Goal: Communication & Community: Participate in discussion

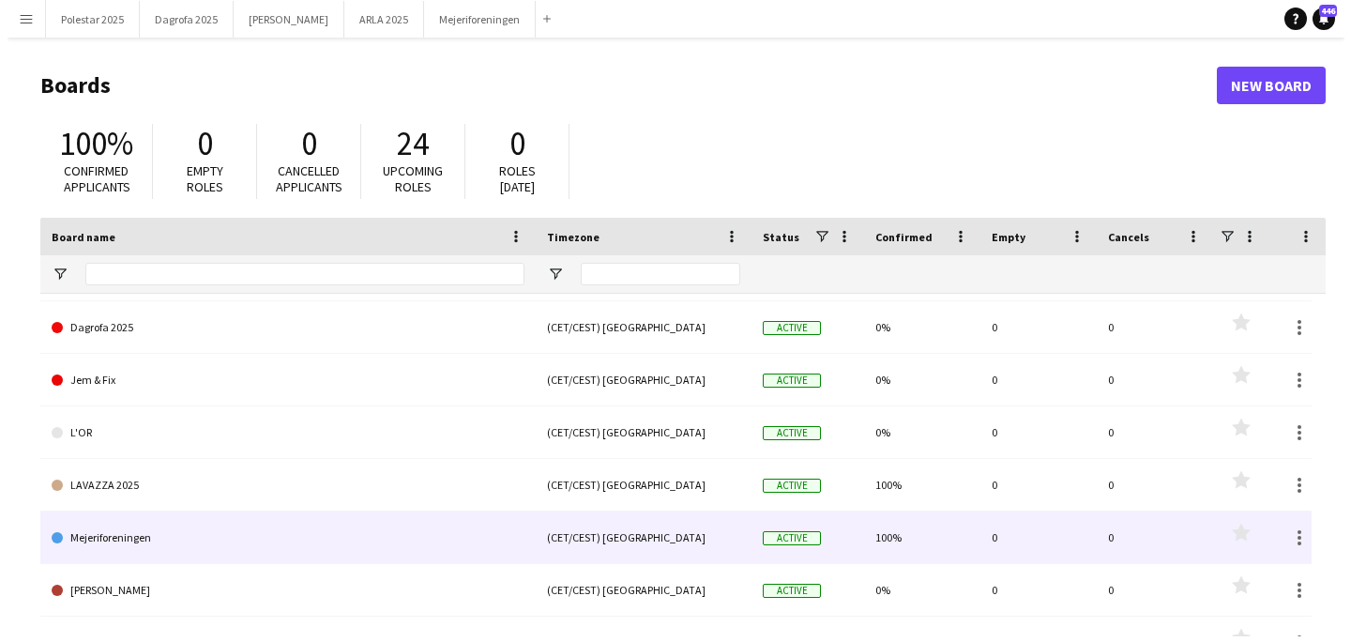
scroll to position [154, 0]
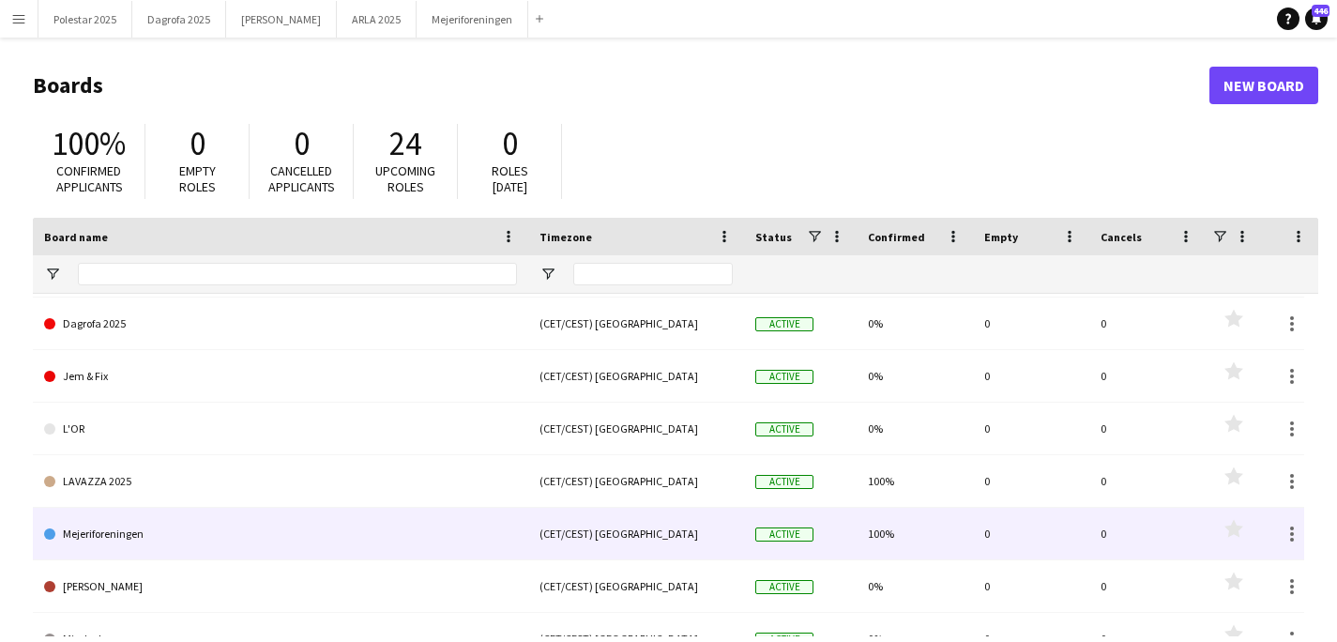
click at [172, 529] on link "Mejeriforeningen" at bounding box center [280, 533] width 473 height 53
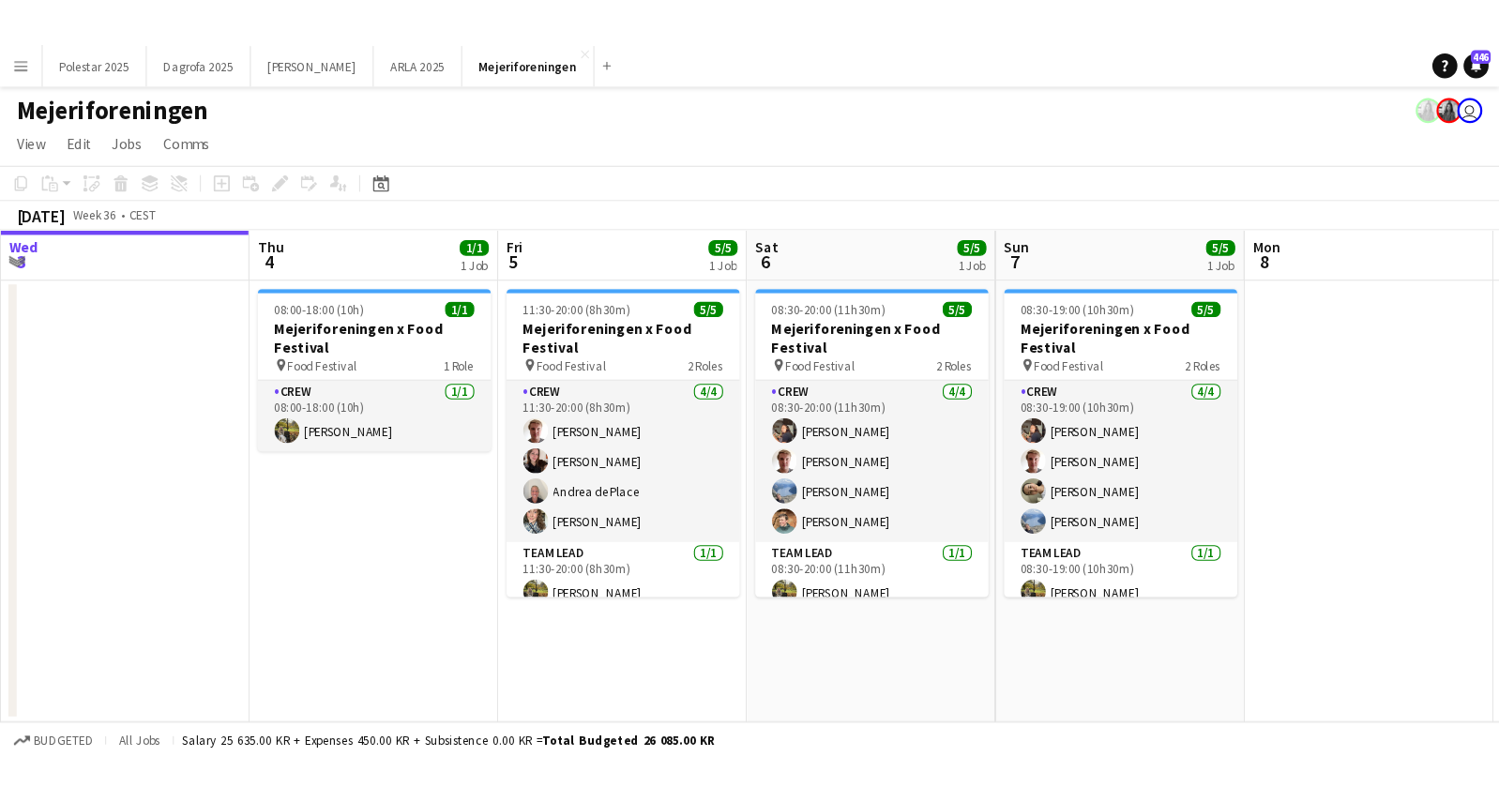
scroll to position [0, 673]
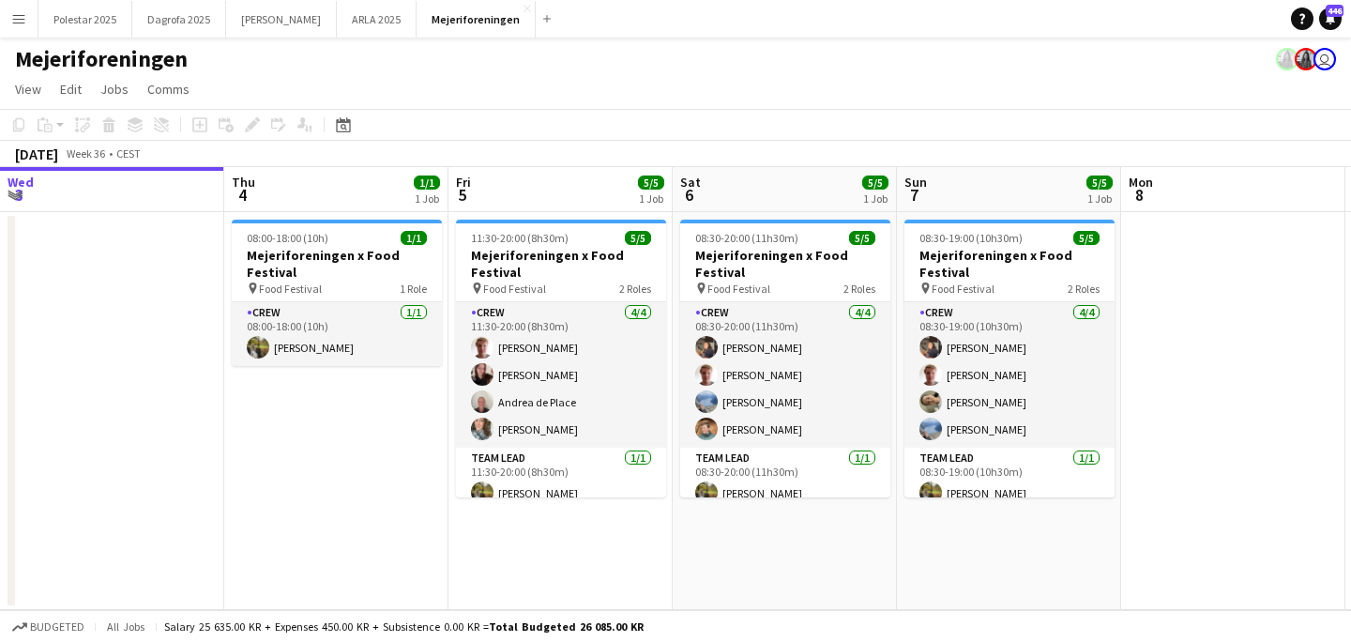
drag, startPoint x: 1028, startPoint y: 559, endPoint x: 804, endPoint y: 555, distance: 224.2
click at [804, 555] on app-calendar-viewport "Sun 31 Mon 1 Tue 2 Wed 3 Thu 4 1/1 1 Job Fri 5 5/5 1 Job Sat 6 5/5 1 Job Sun 7 …" at bounding box center [675, 388] width 1351 height 443
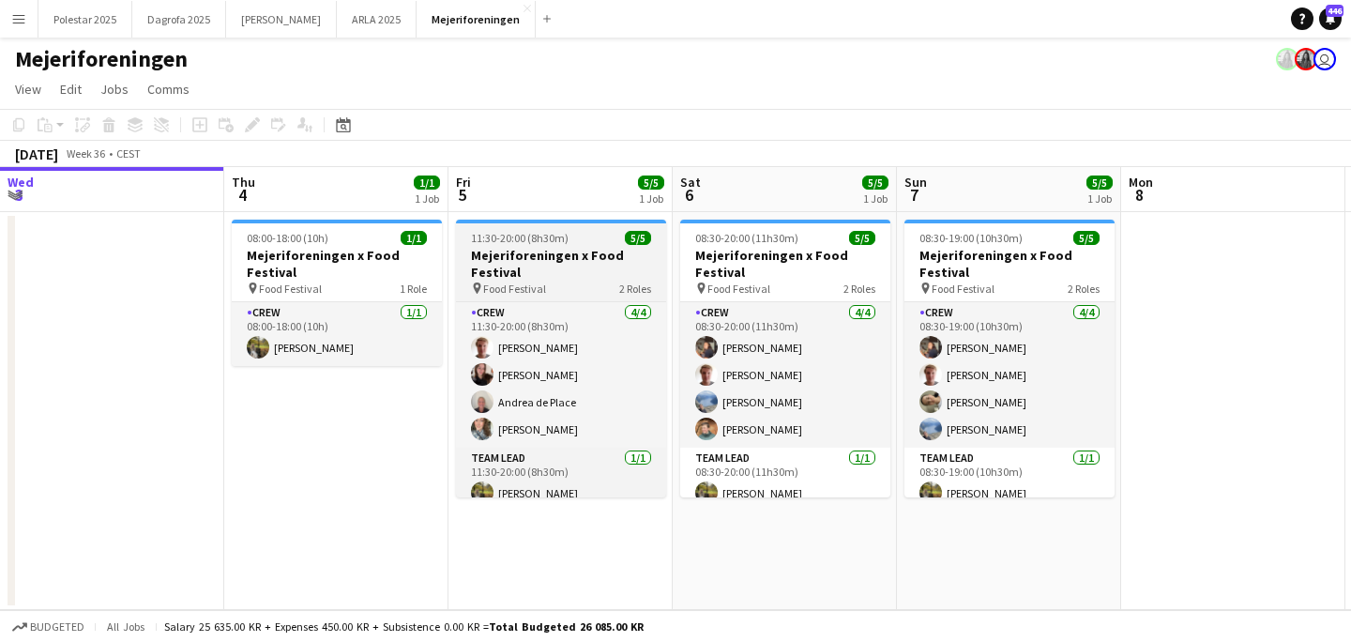
click at [534, 231] on span "11:30-20:00 (8h30m)" at bounding box center [520, 238] width 98 height 14
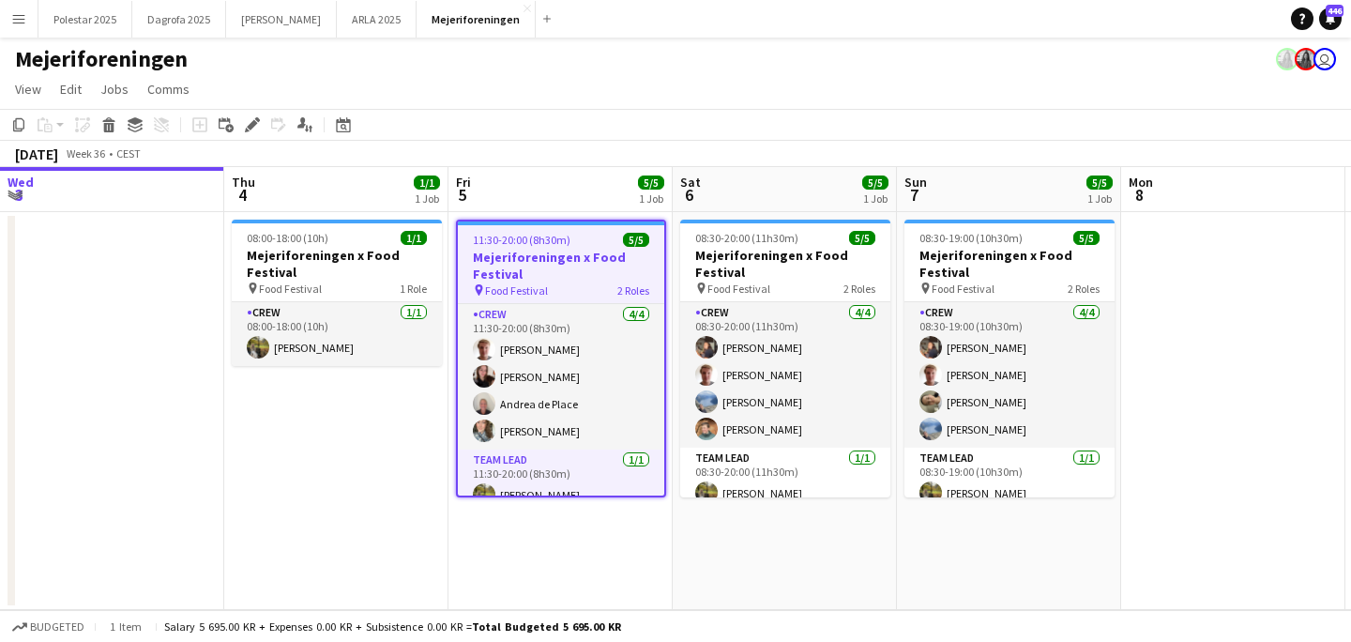
click at [537, 263] on h3 "Mejeriforeningen x Food Festival" at bounding box center [561, 266] width 206 height 34
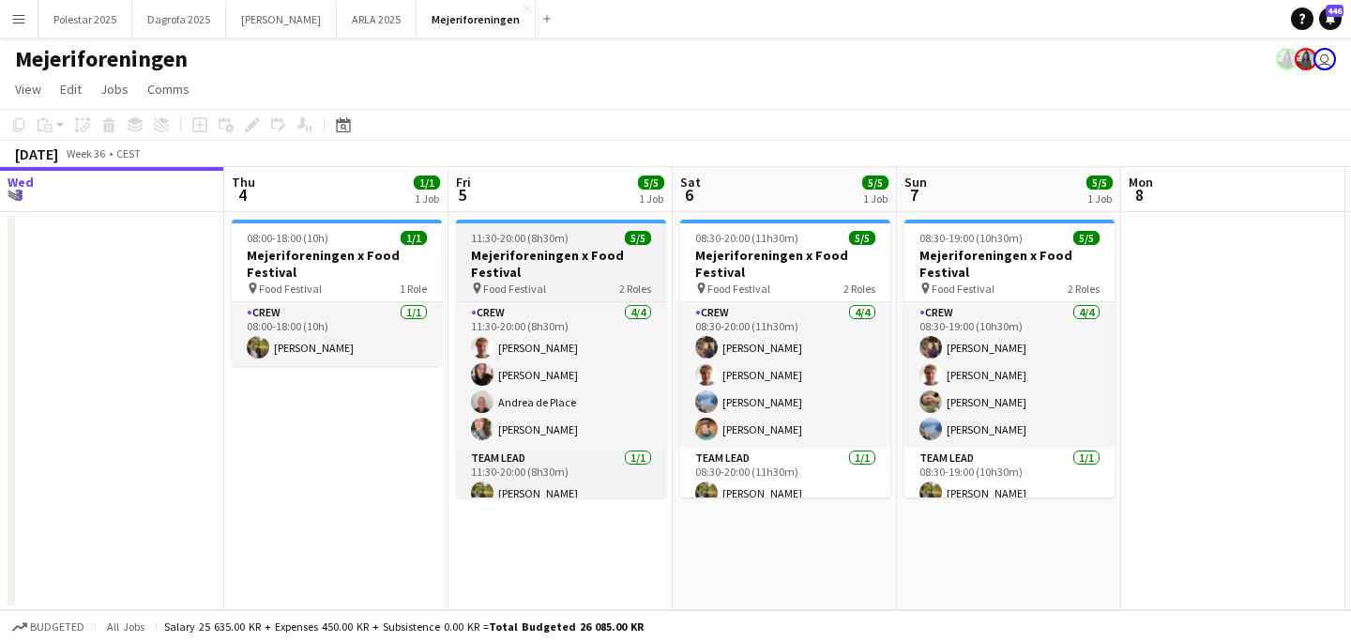
click at [537, 263] on h3 "Mejeriforeningen x Food Festival" at bounding box center [561, 264] width 210 height 34
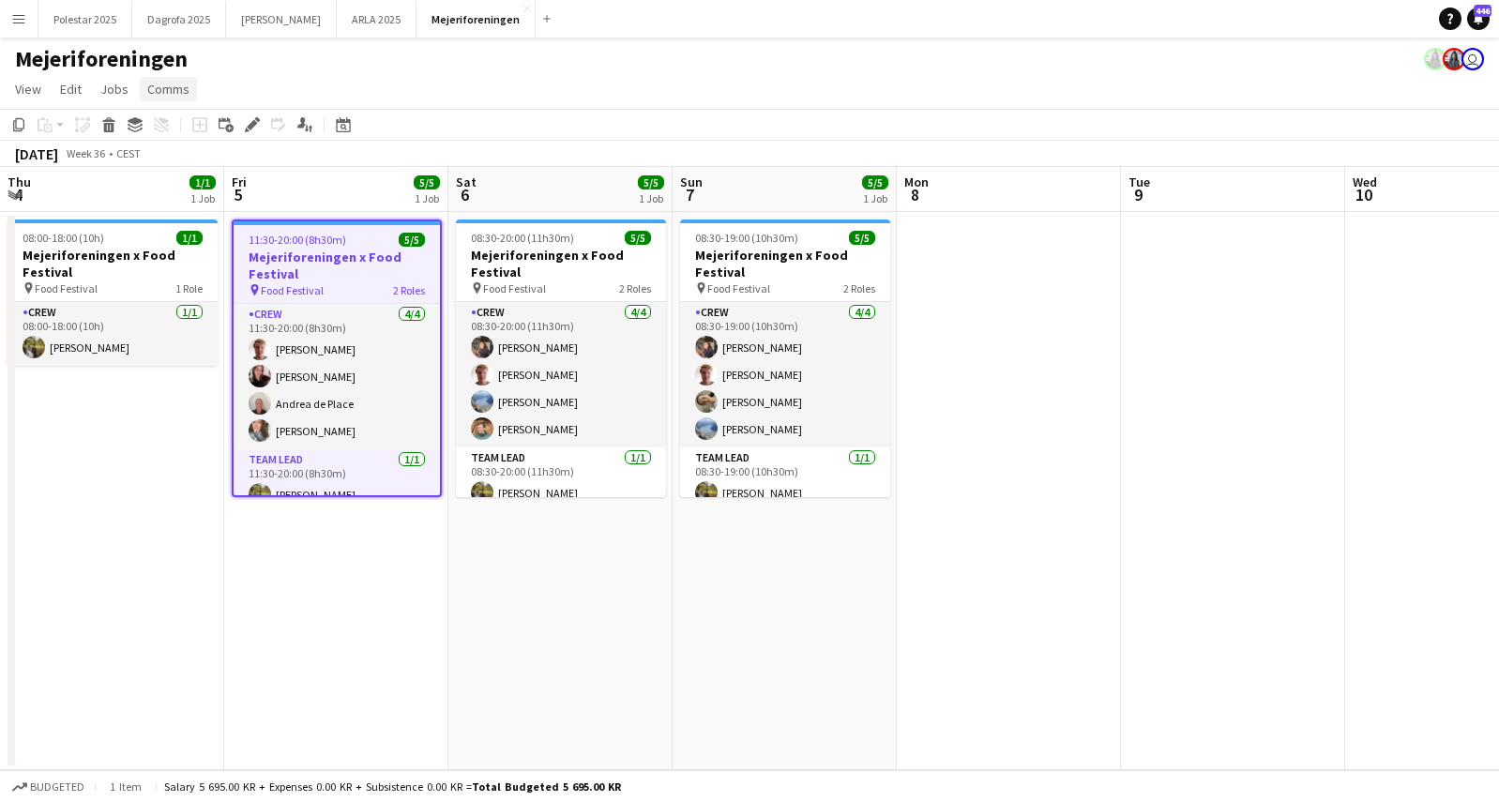
click at [159, 83] on span "Comms" at bounding box center [168, 89] width 42 height 17
click at [202, 171] on span "Create chat" at bounding box center [187, 168] width 66 height 17
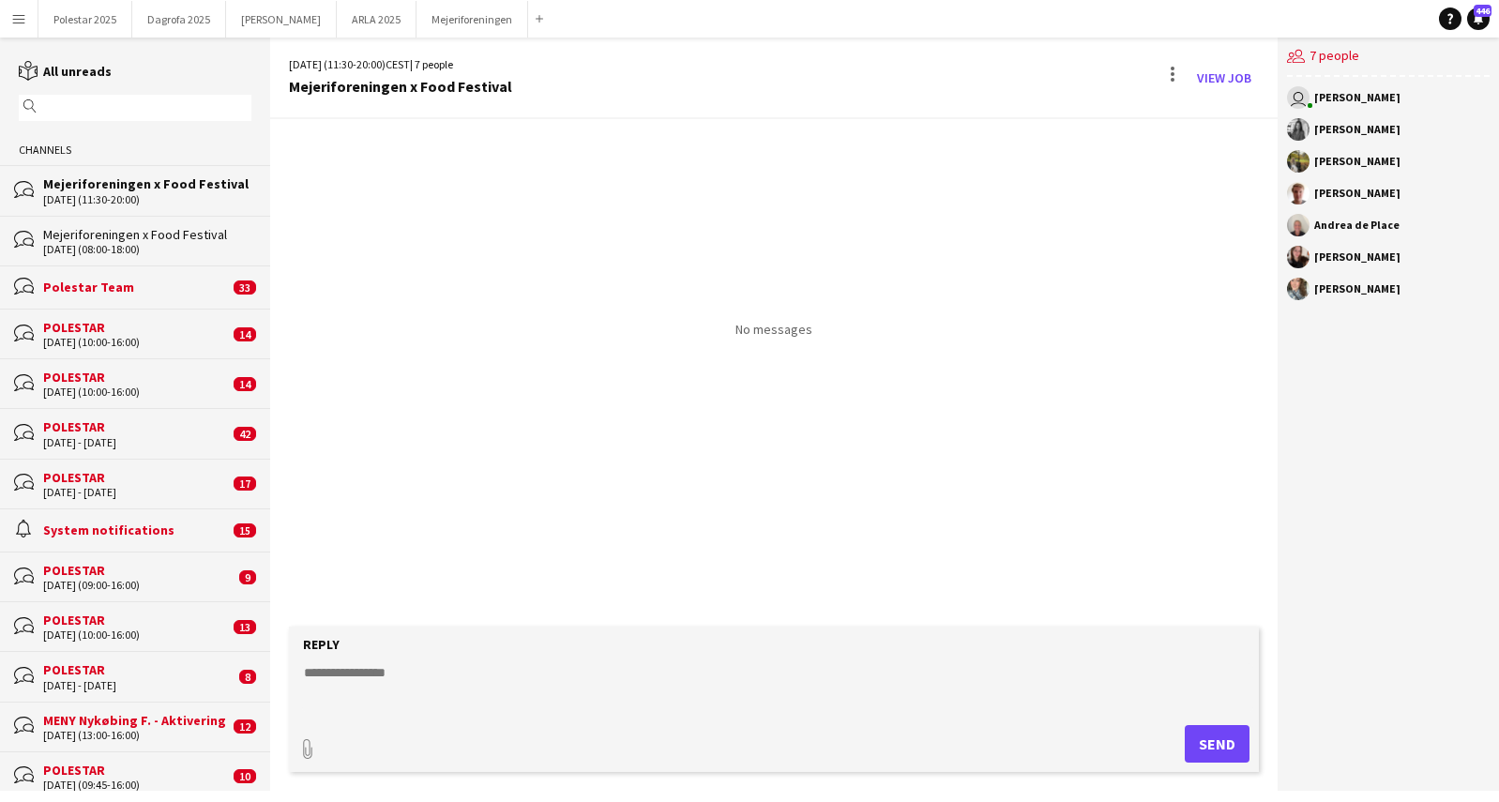
click at [381, 641] on textarea at bounding box center [778, 687] width 952 height 49
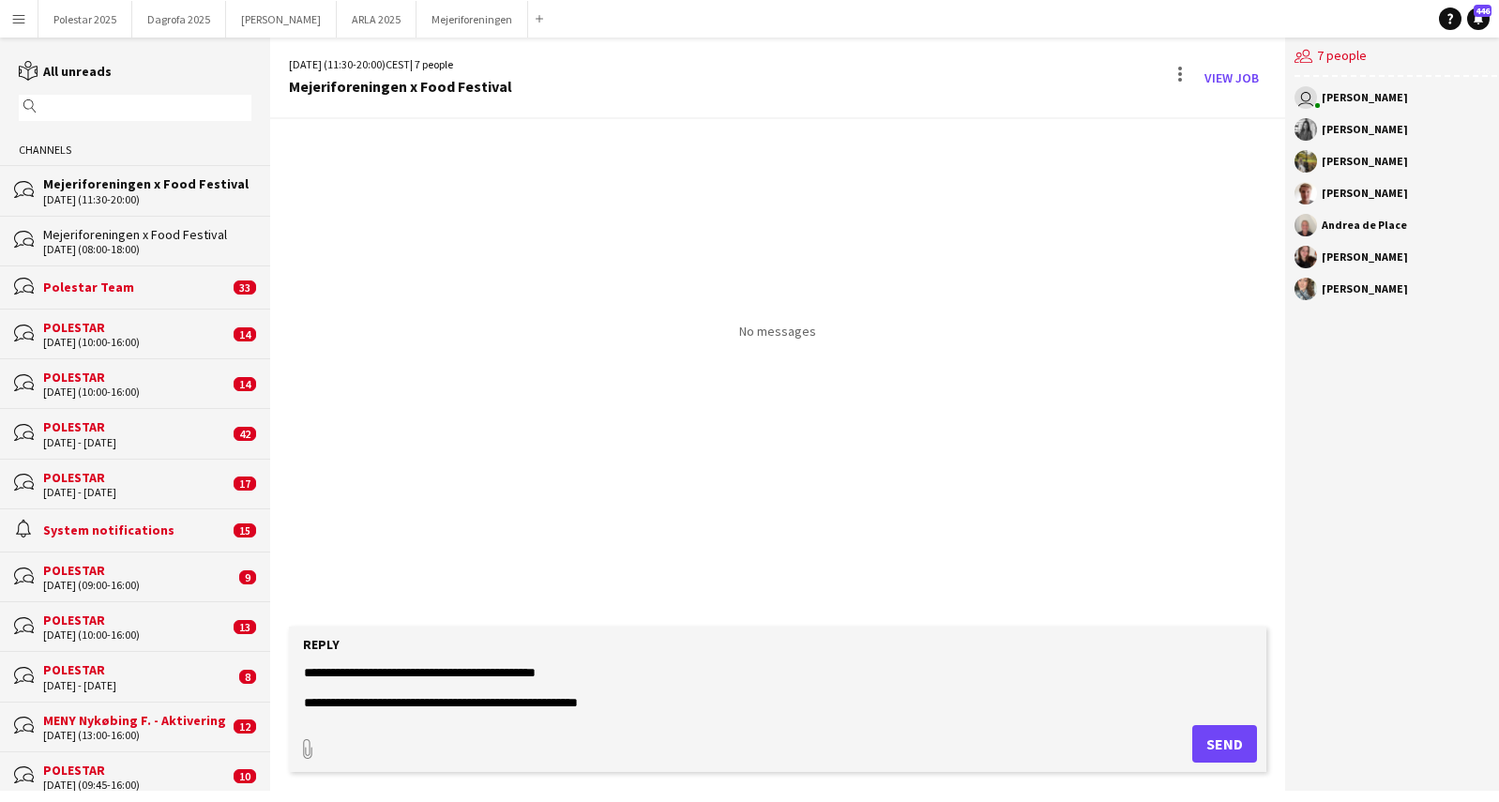
scroll to position [60, 0]
type textarea "**********"
click at [1214, 641] on button "Send" at bounding box center [1224, 744] width 65 height 38
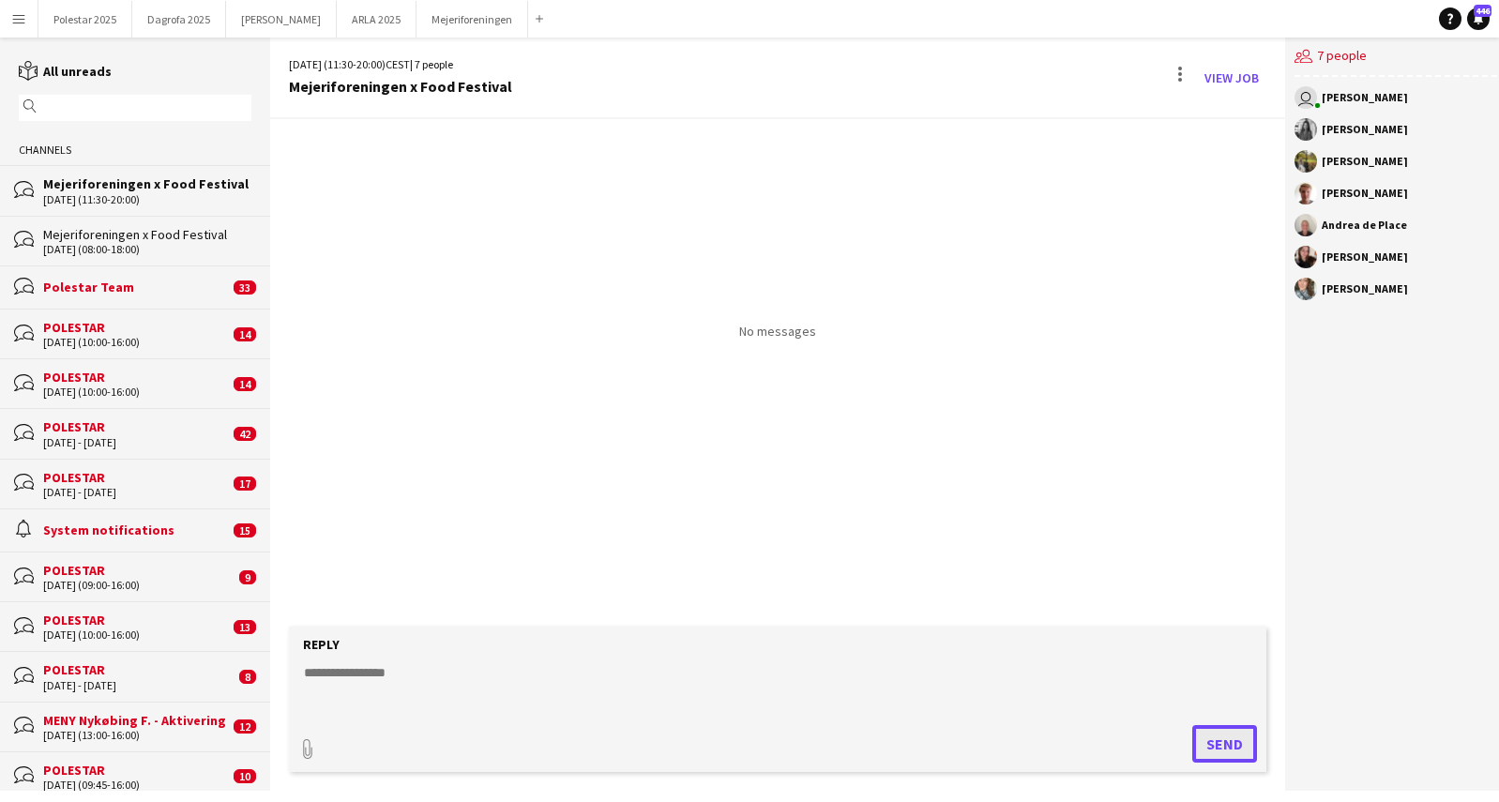
scroll to position [0, 0]
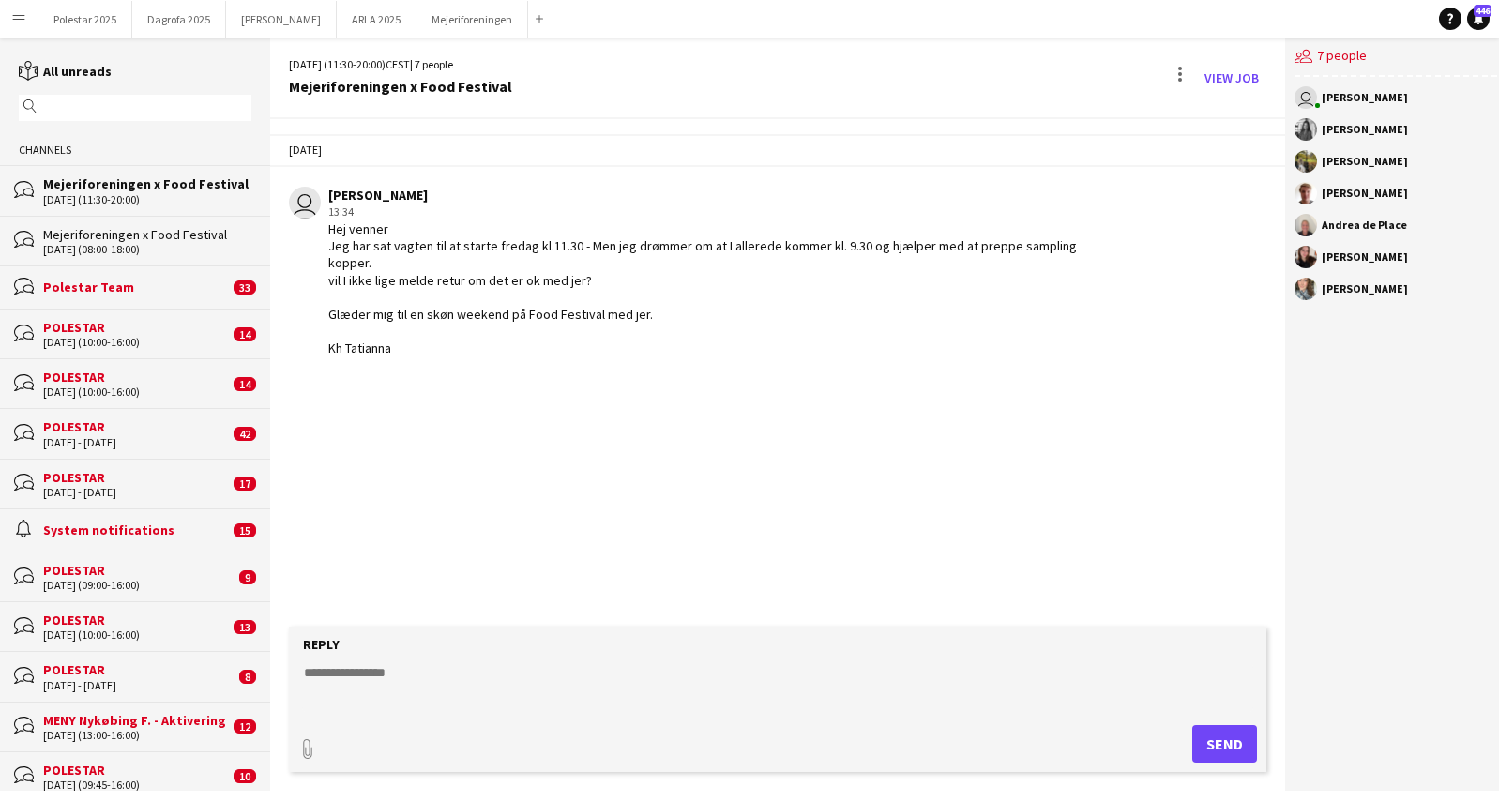
click at [135, 182] on div "Mejeriforeningen x Food Festival" at bounding box center [147, 183] width 208 height 17
click at [156, 286] on div "Polestar Team" at bounding box center [136, 287] width 186 height 17
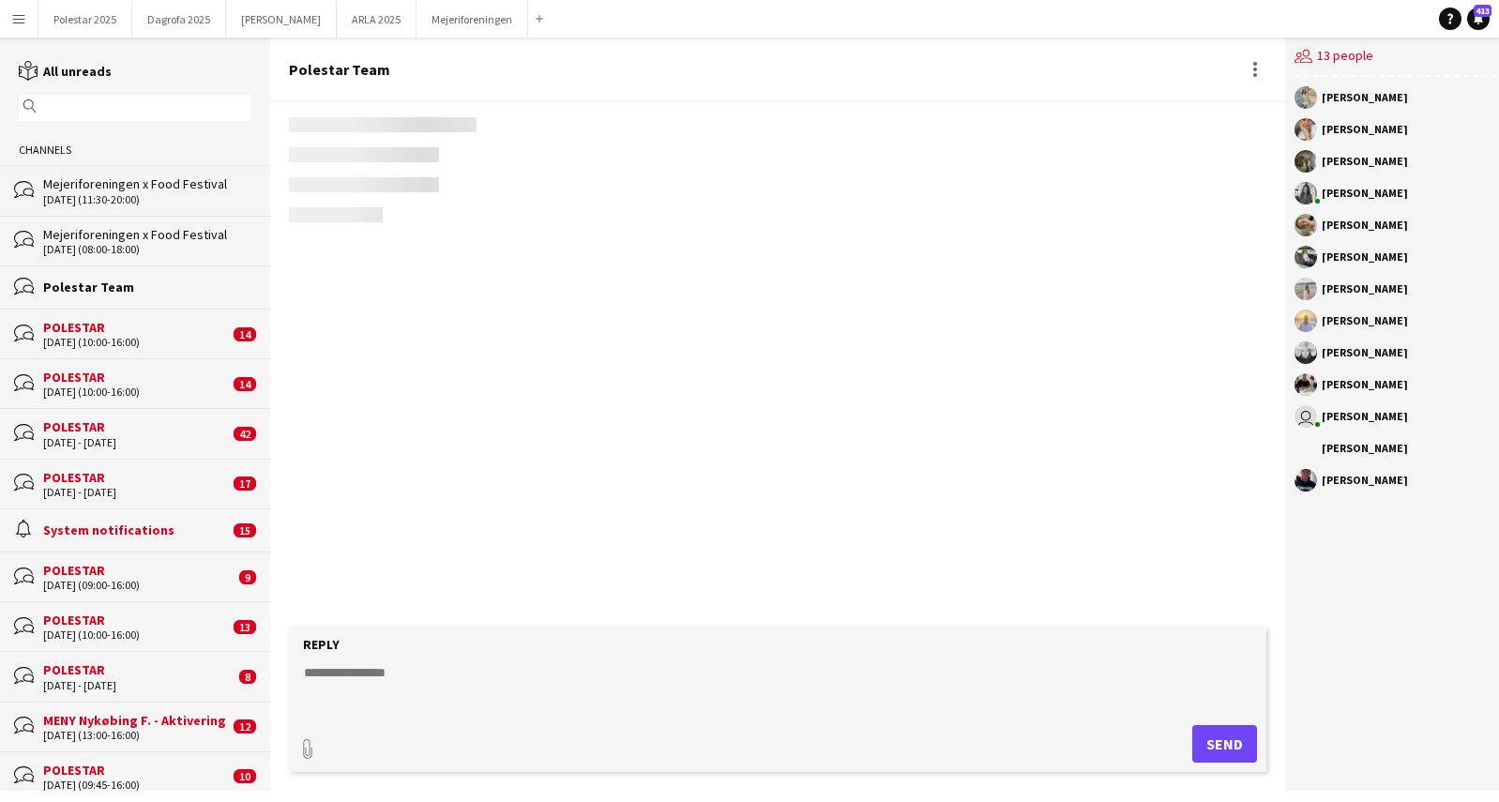
scroll to position [3171, 0]
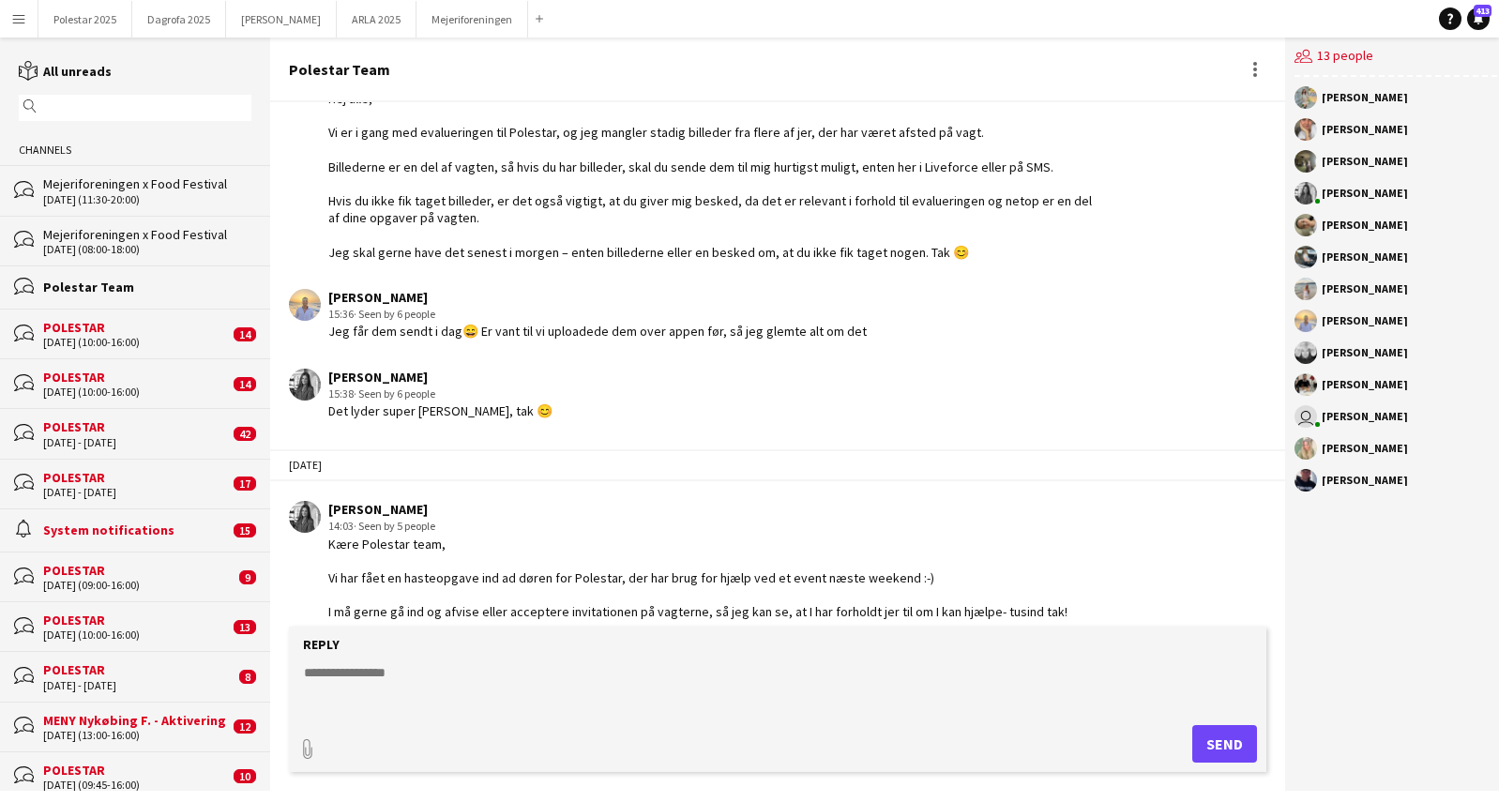
click at [148, 315] on div "bubbles POLESTAR [DATE] (10:00-16:00) 14" at bounding box center [135, 334] width 270 height 50
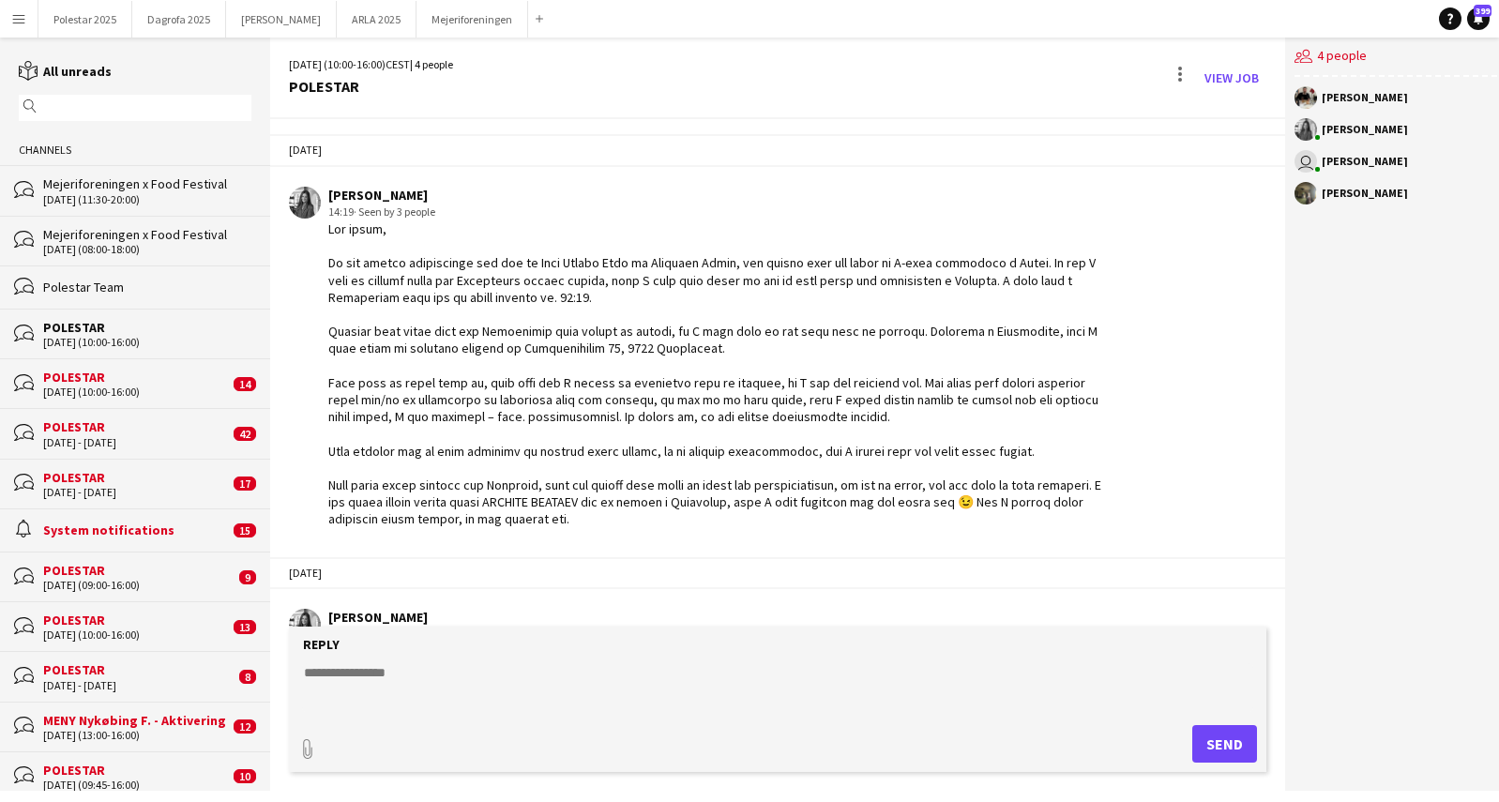
scroll to position [1460, 0]
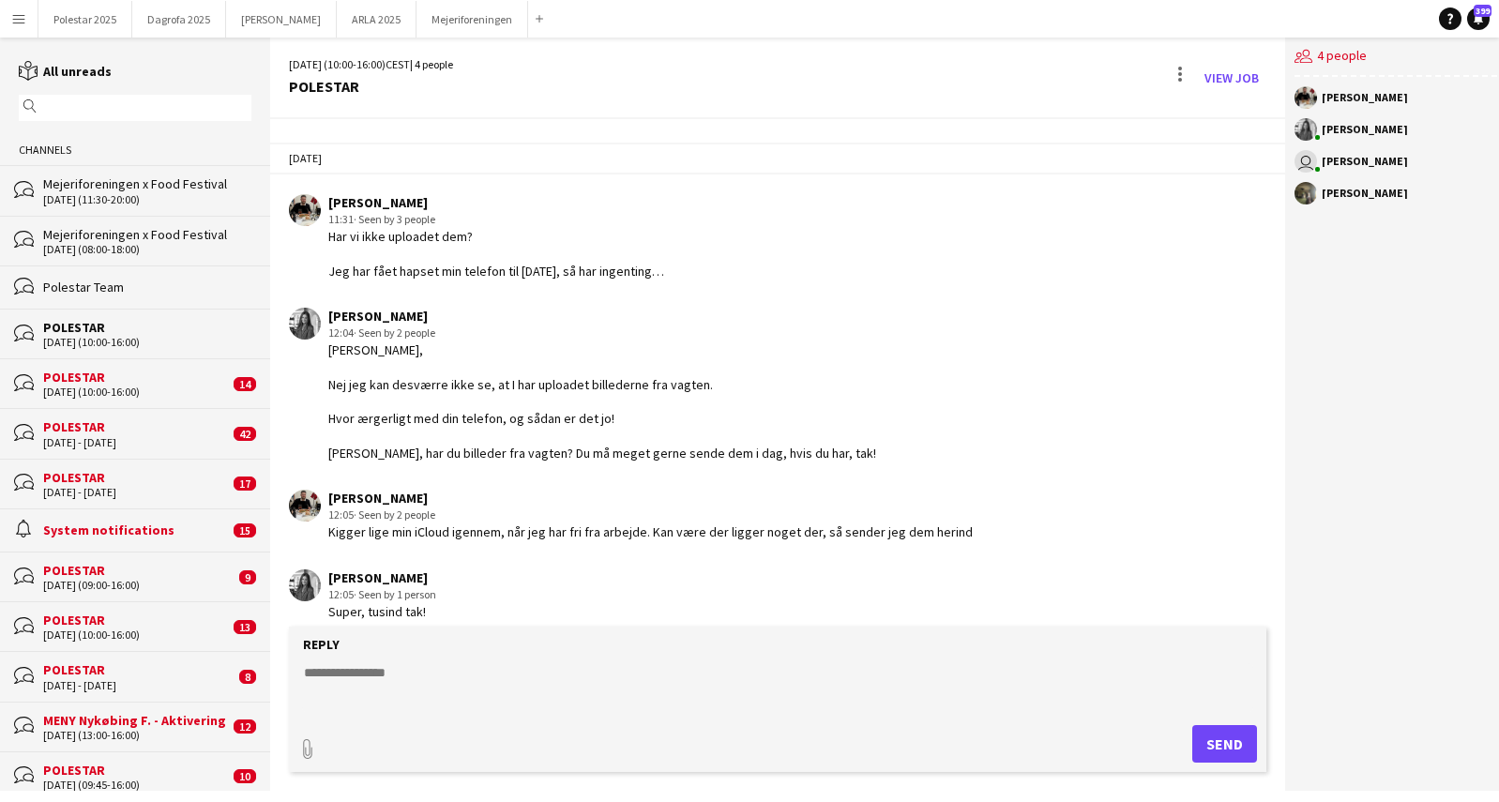
click at [156, 391] on div "[DATE] (10:00-16:00)" at bounding box center [136, 392] width 186 height 13
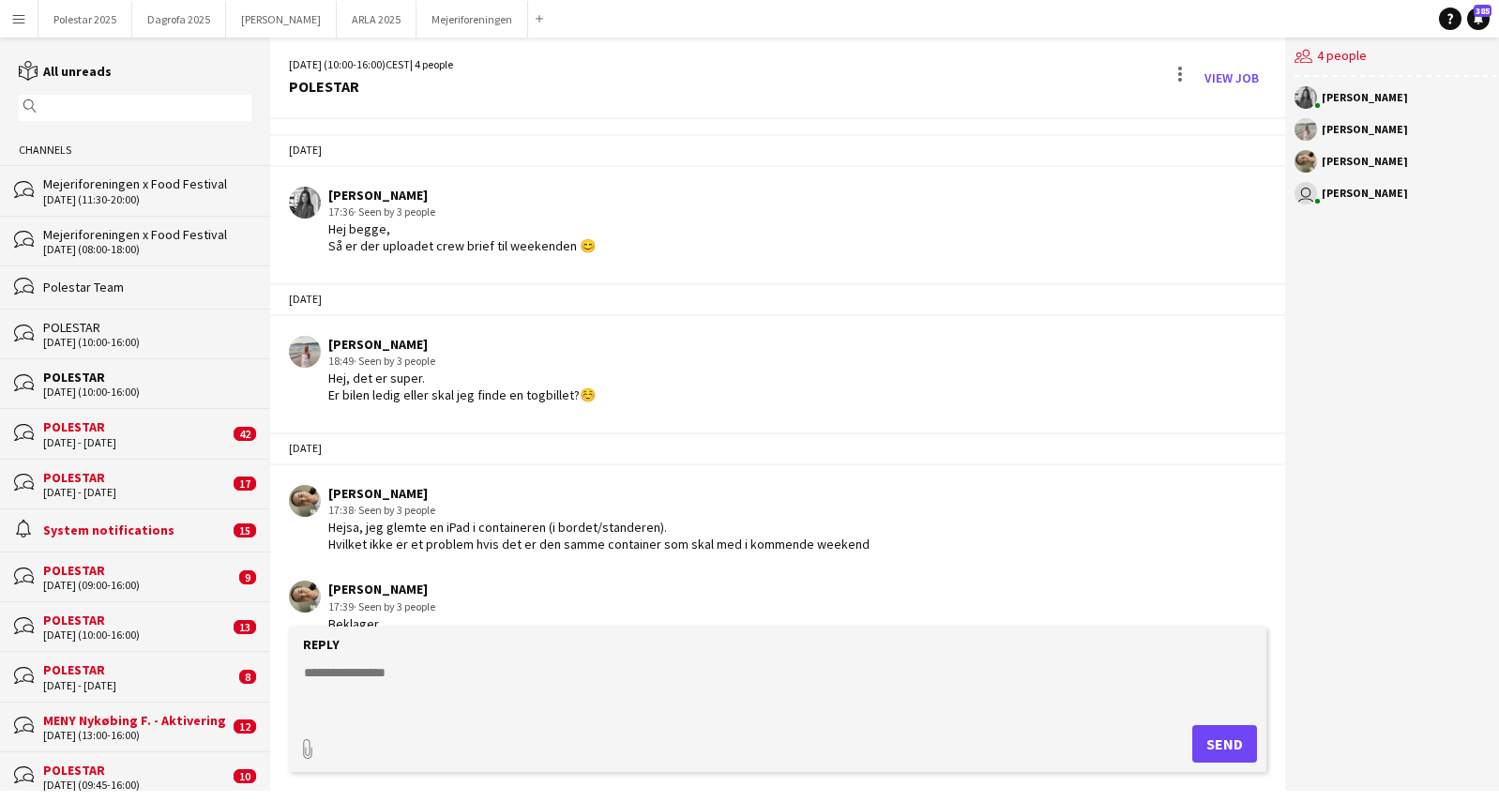
scroll to position [1042, 0]
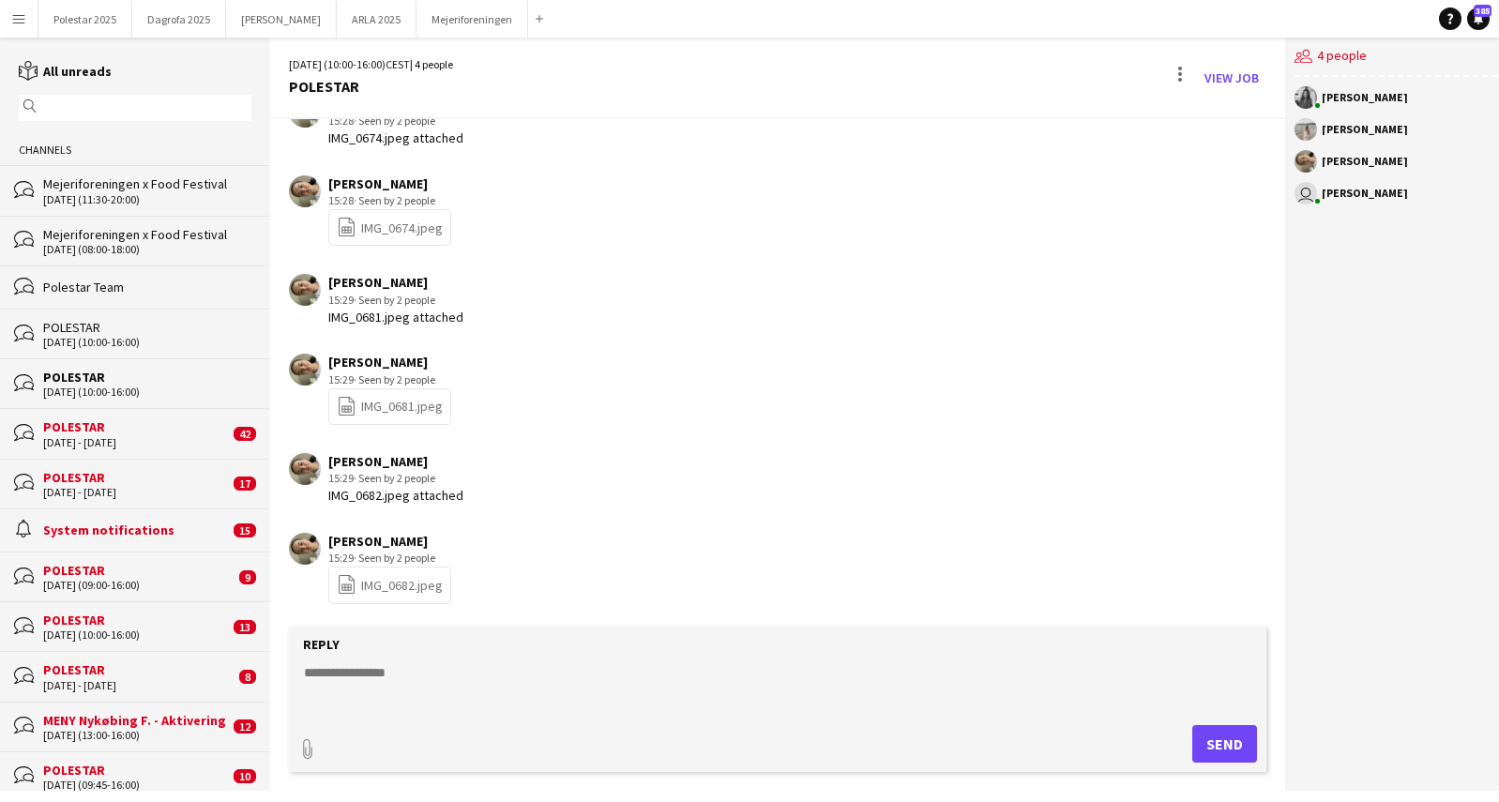
click at [140, 432] on div "POLESTAR" at bounding box center [136, 426] width 186 height 17
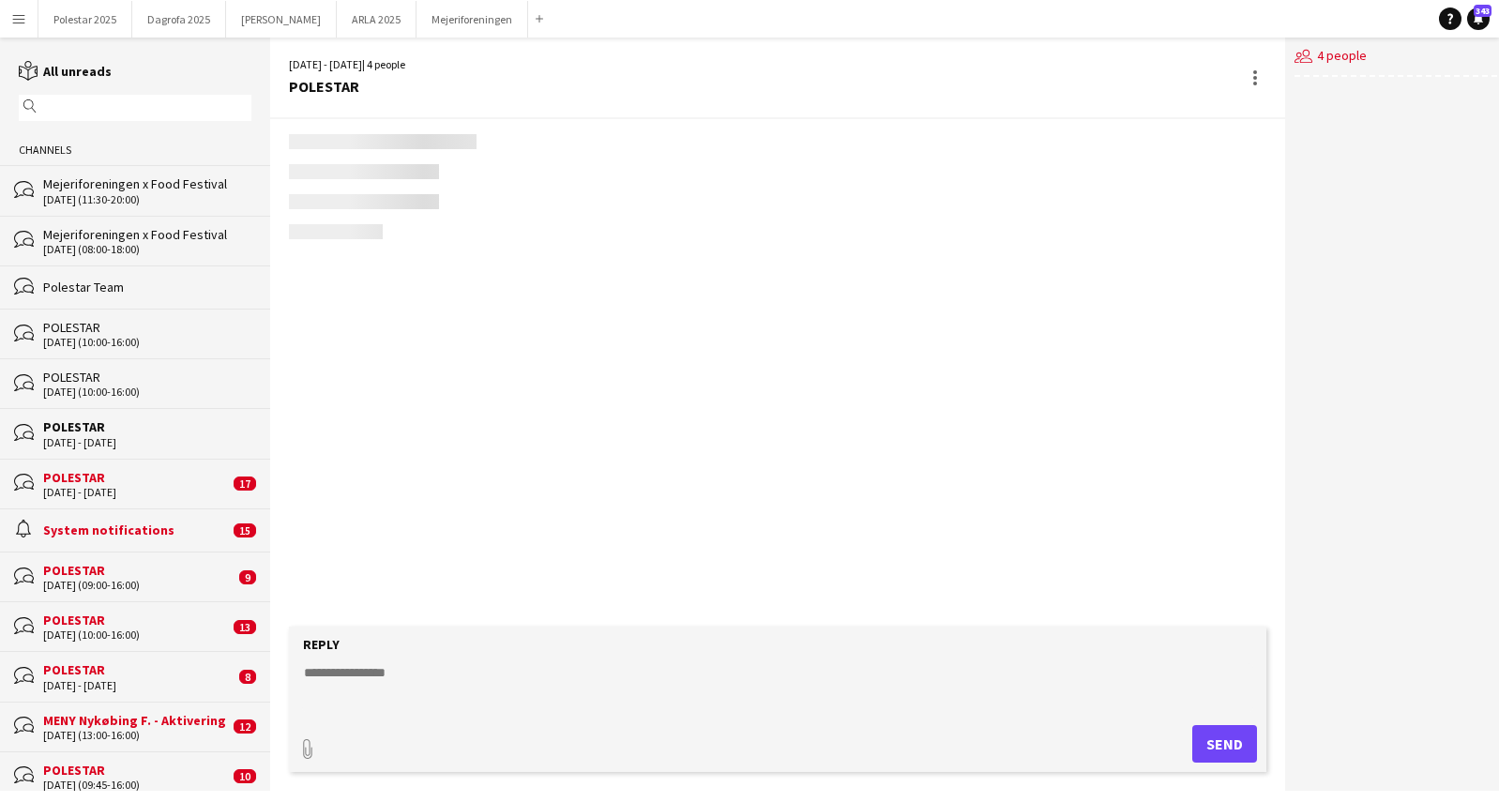
scroll to position [3498, 0]
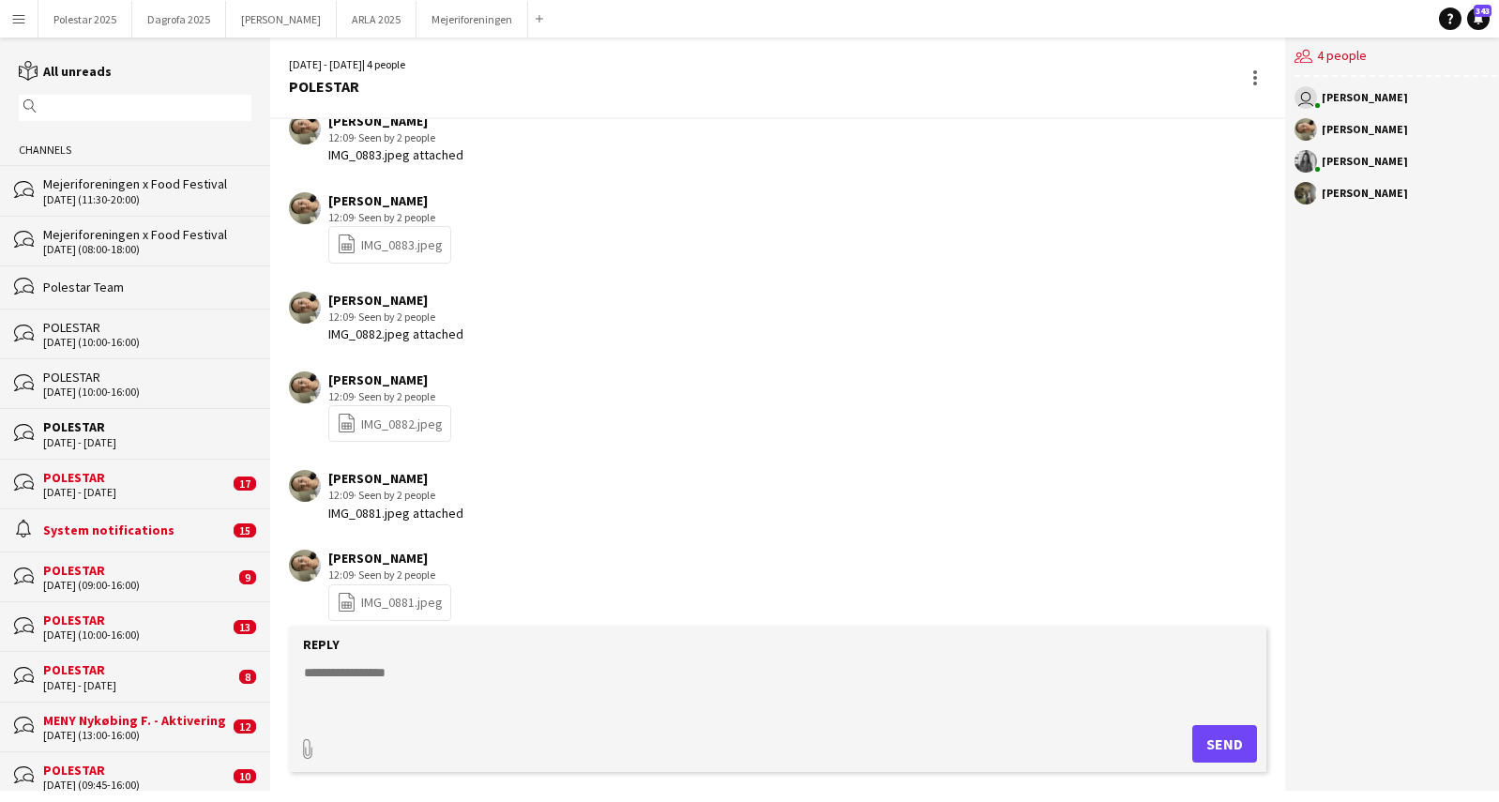
click at [150, 466] on div "bubbles POLESTAR [DATE] - [DATE] 17" at bounding box center [135, 484] width 270 height 50
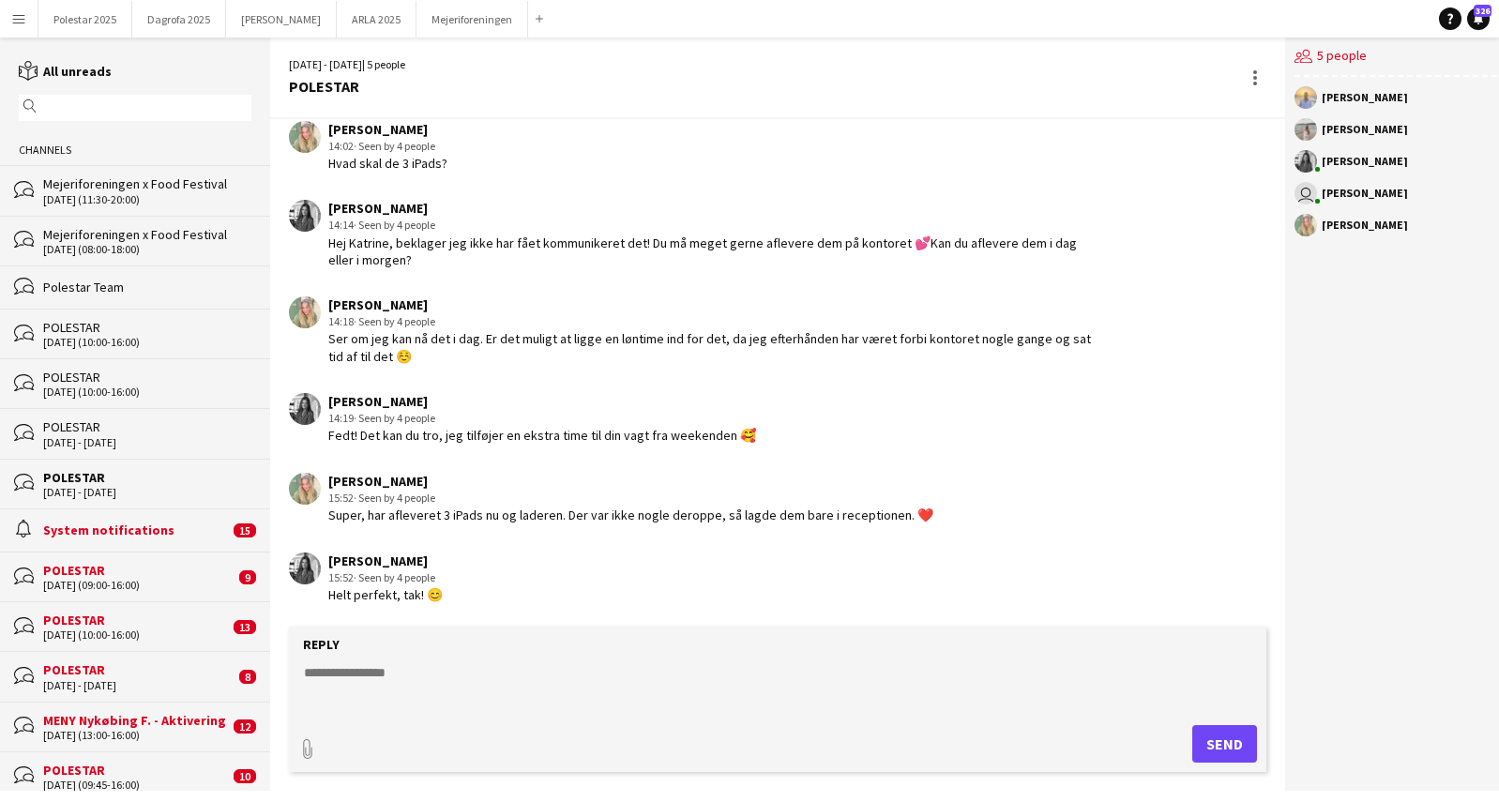
click at [129, 550] on div "alarm System notifications 15" at bounding box center [135, 529] width 270 height 43
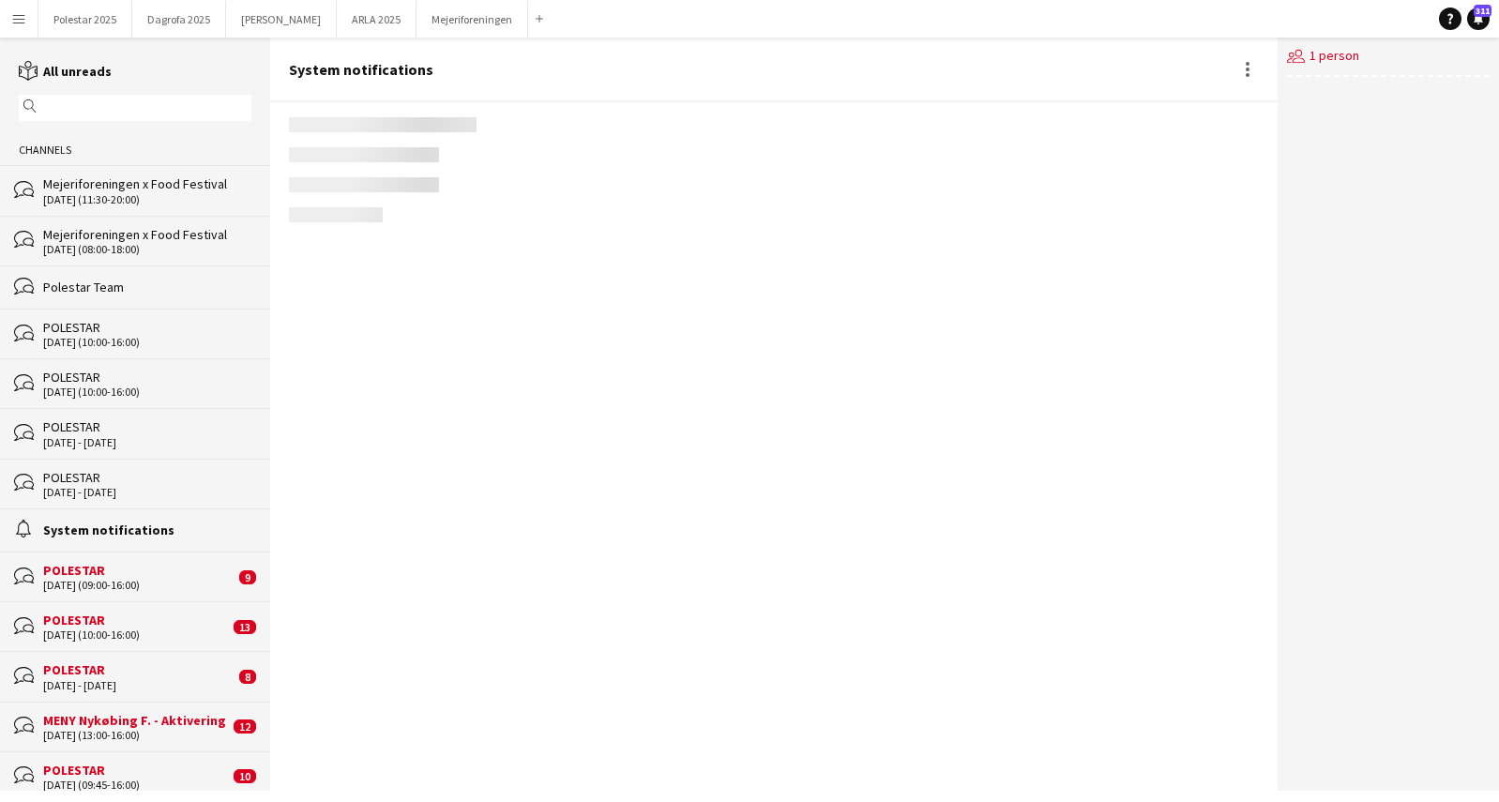
scroll to position [1196, 0]
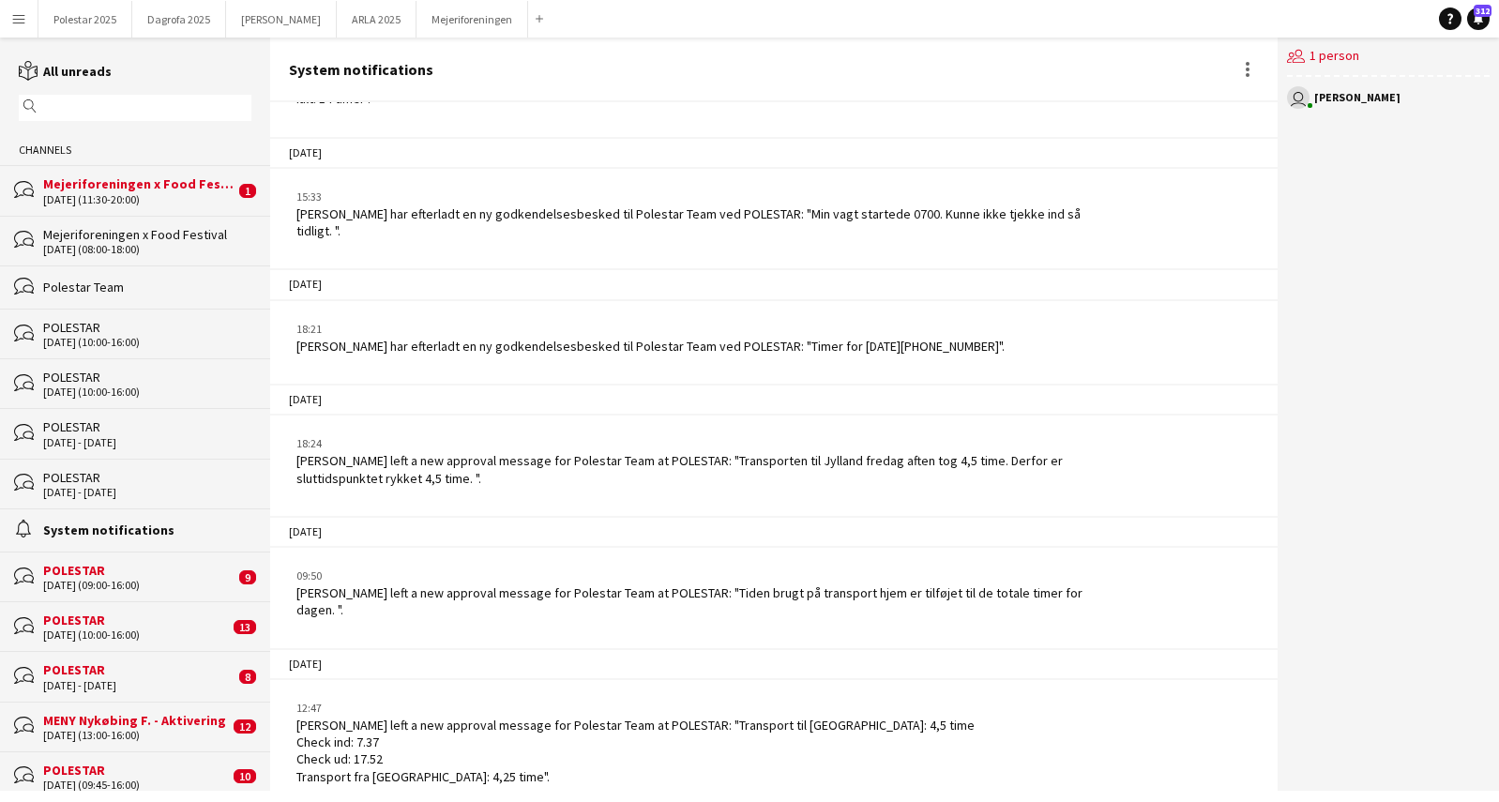
click at [106, 641] on div "POLESTAR" at bounding box center [138, 669] width 191 height 17
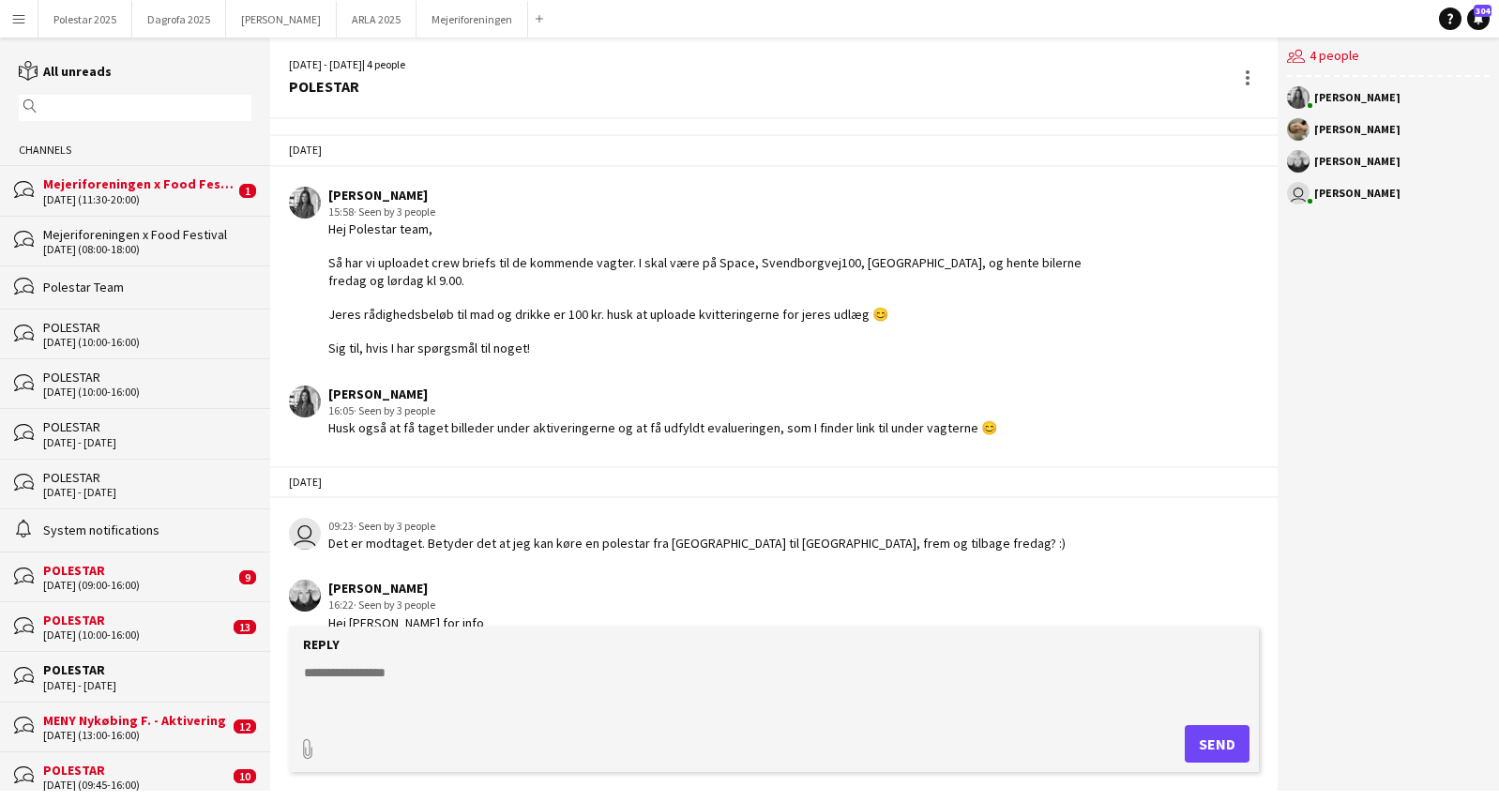
scroll to position [604, 0]
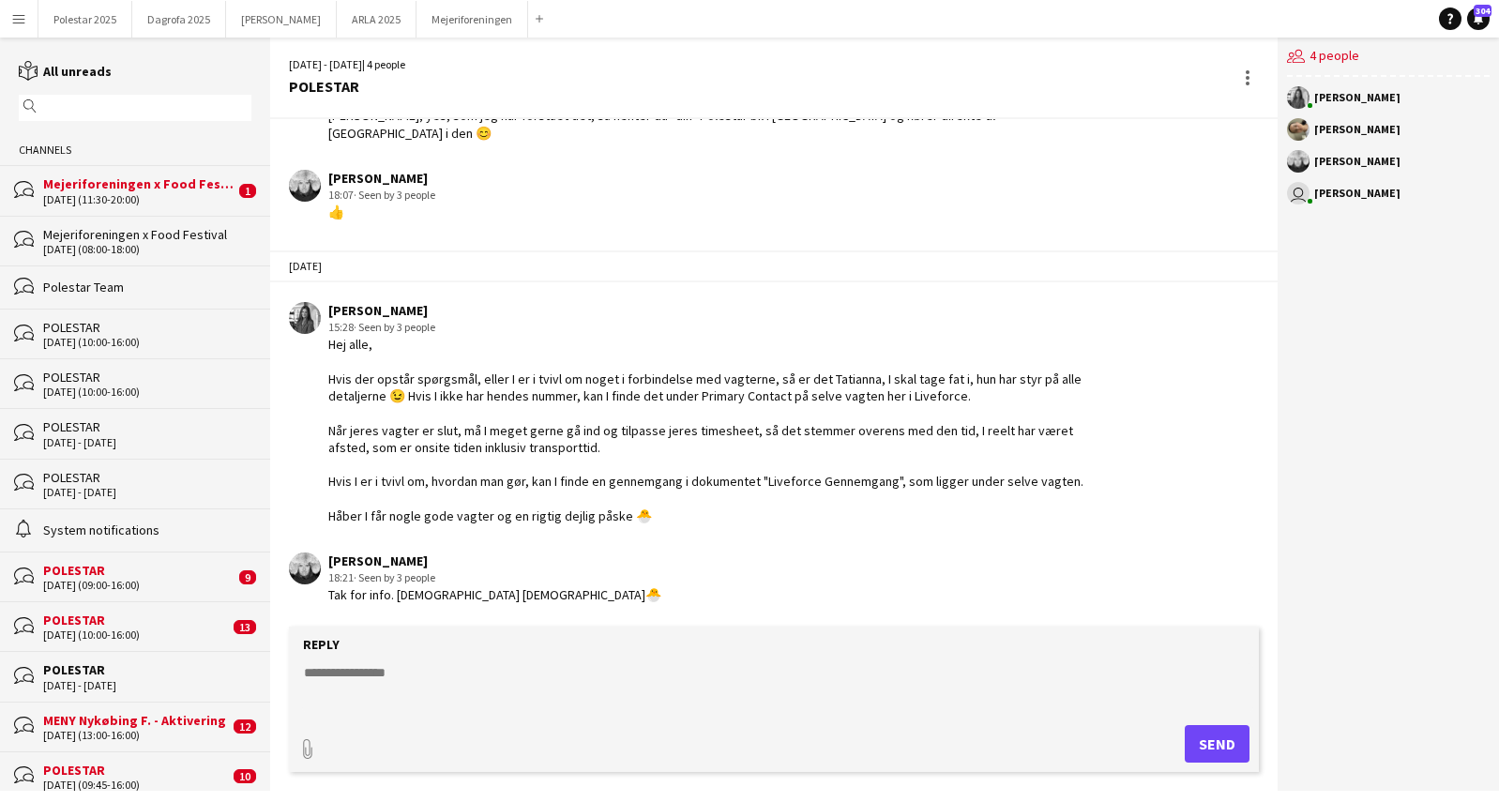
click at [123, 565] on div "POLESTAR" at bounding box center [138, 570] width 191 height 17
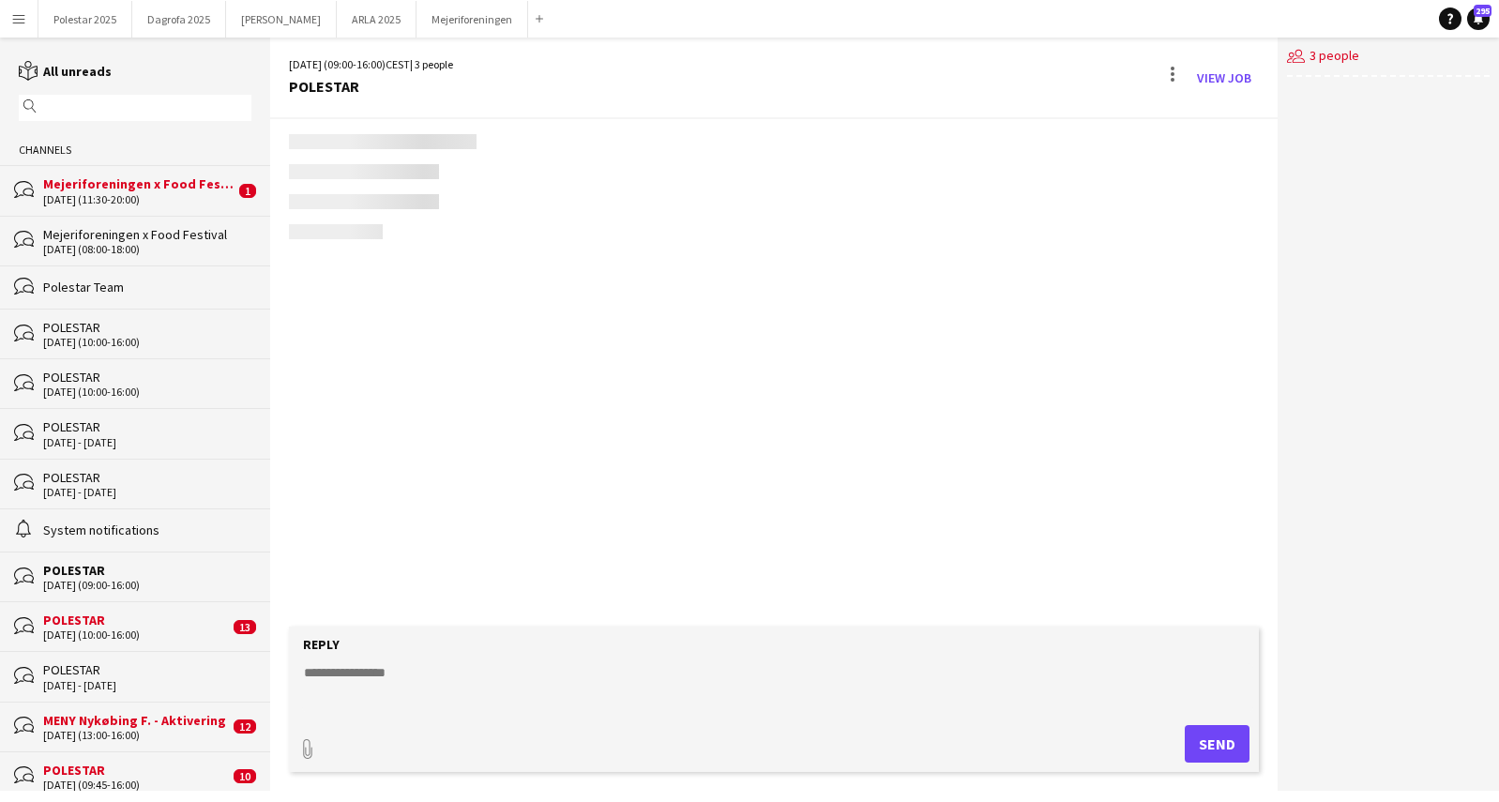
scroll to position [856, 0]
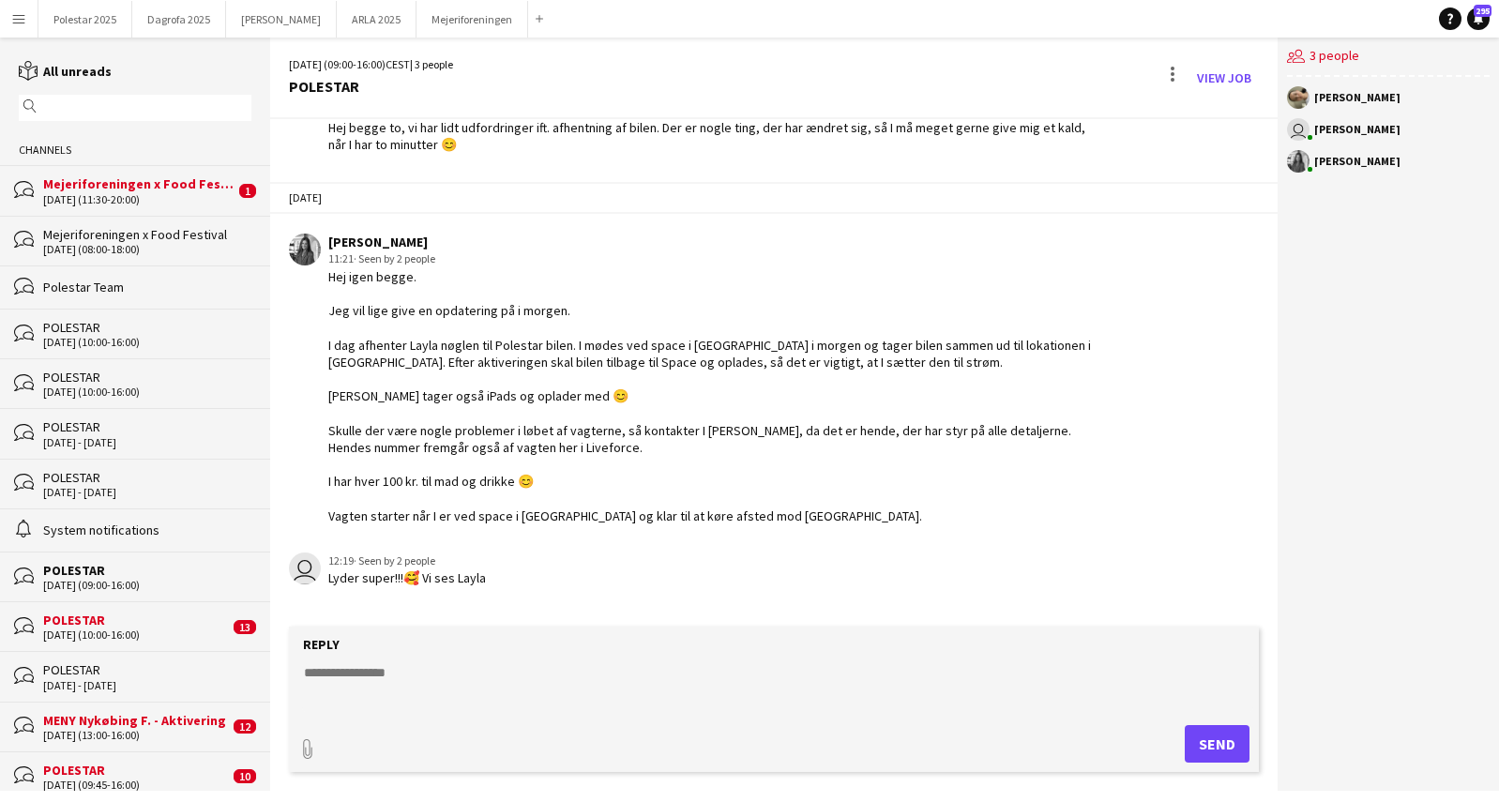
click at [103, 619] on div "POLESTAR" at bounding box center [136, 620] width 186 height 17
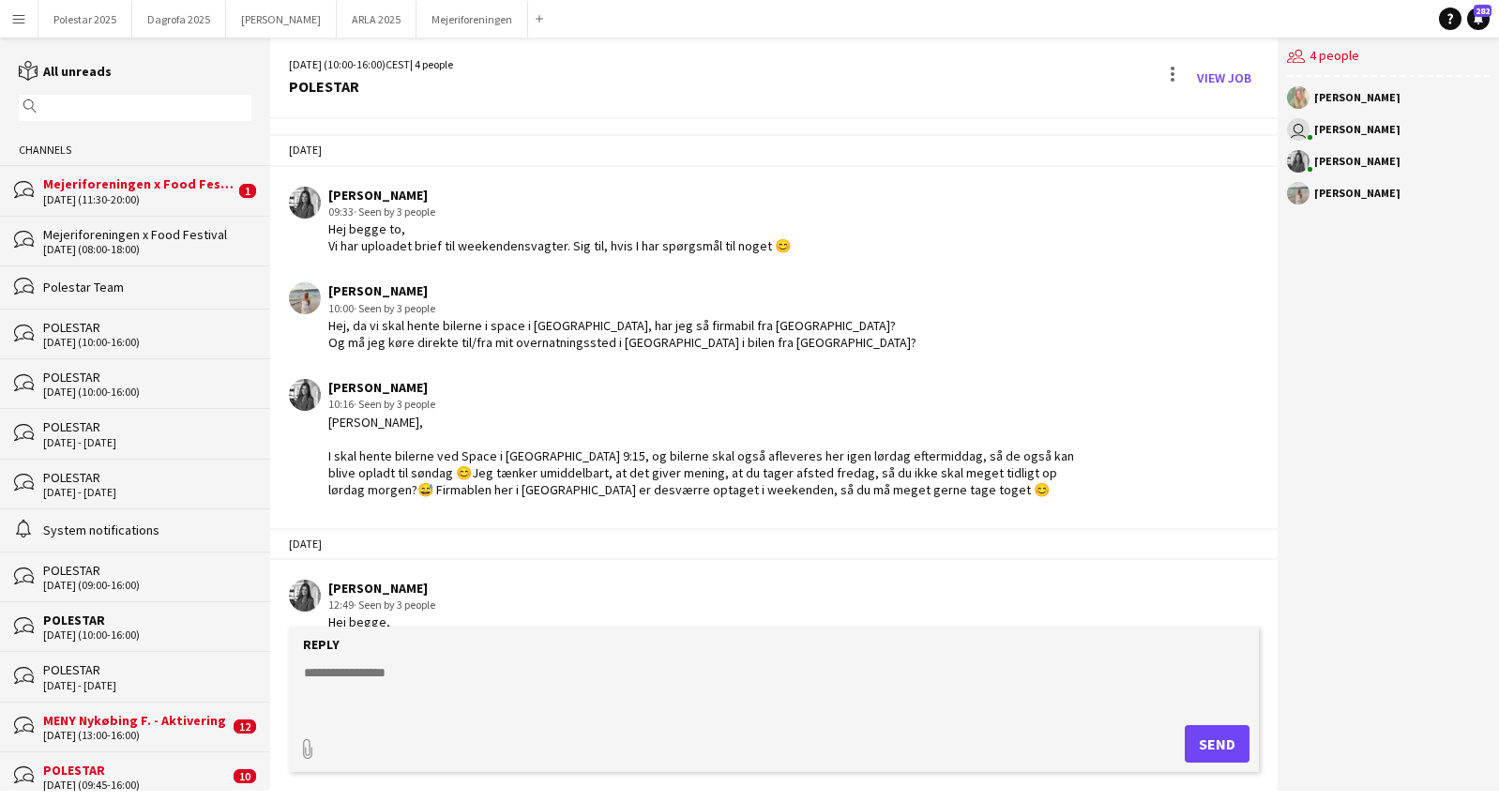
scroll to position [899, 0]
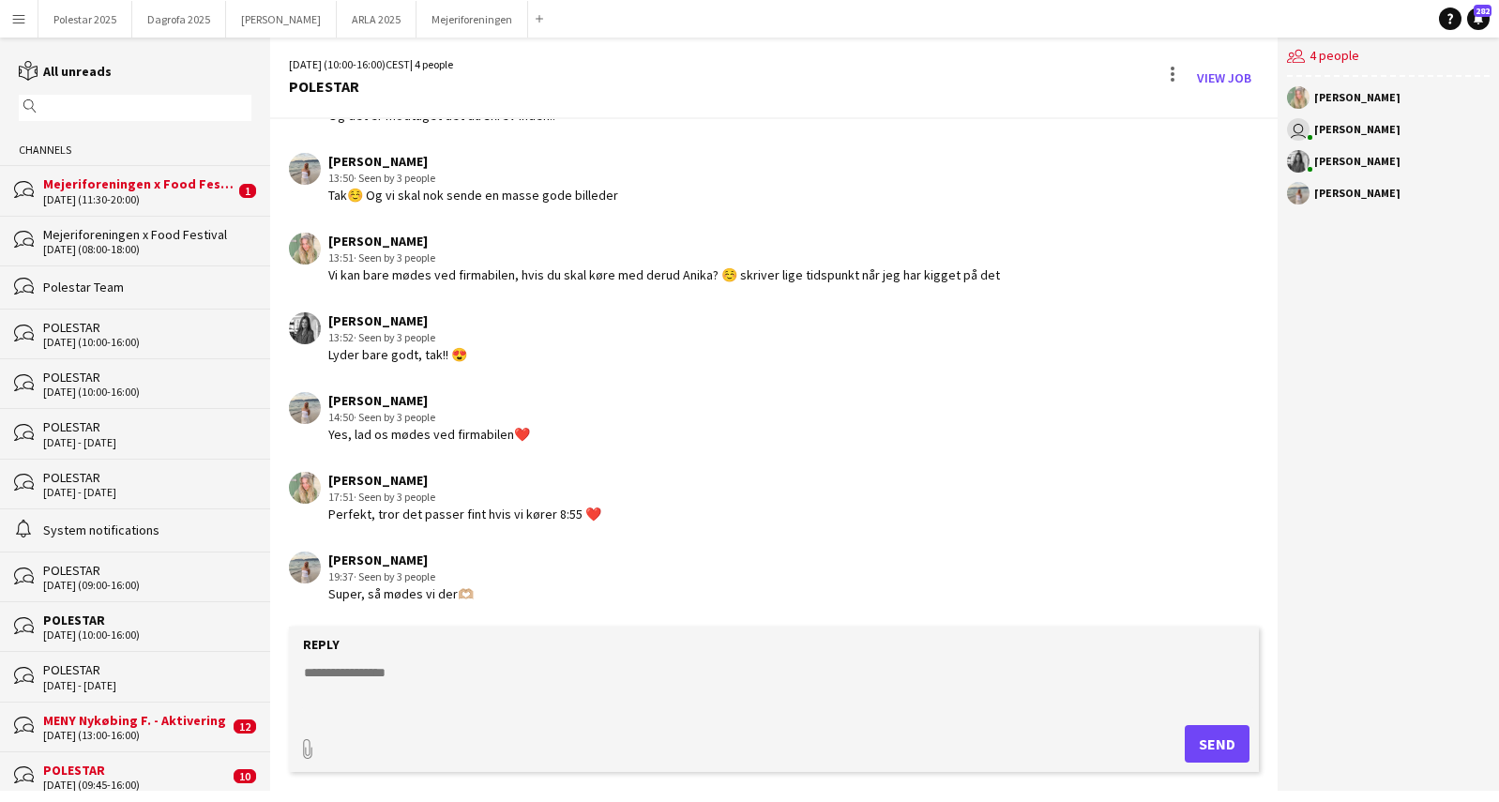
click at [119, 198] on div "[DATE] (11:30-20:00)" at bounding box center [138, 199] width 191 height 13
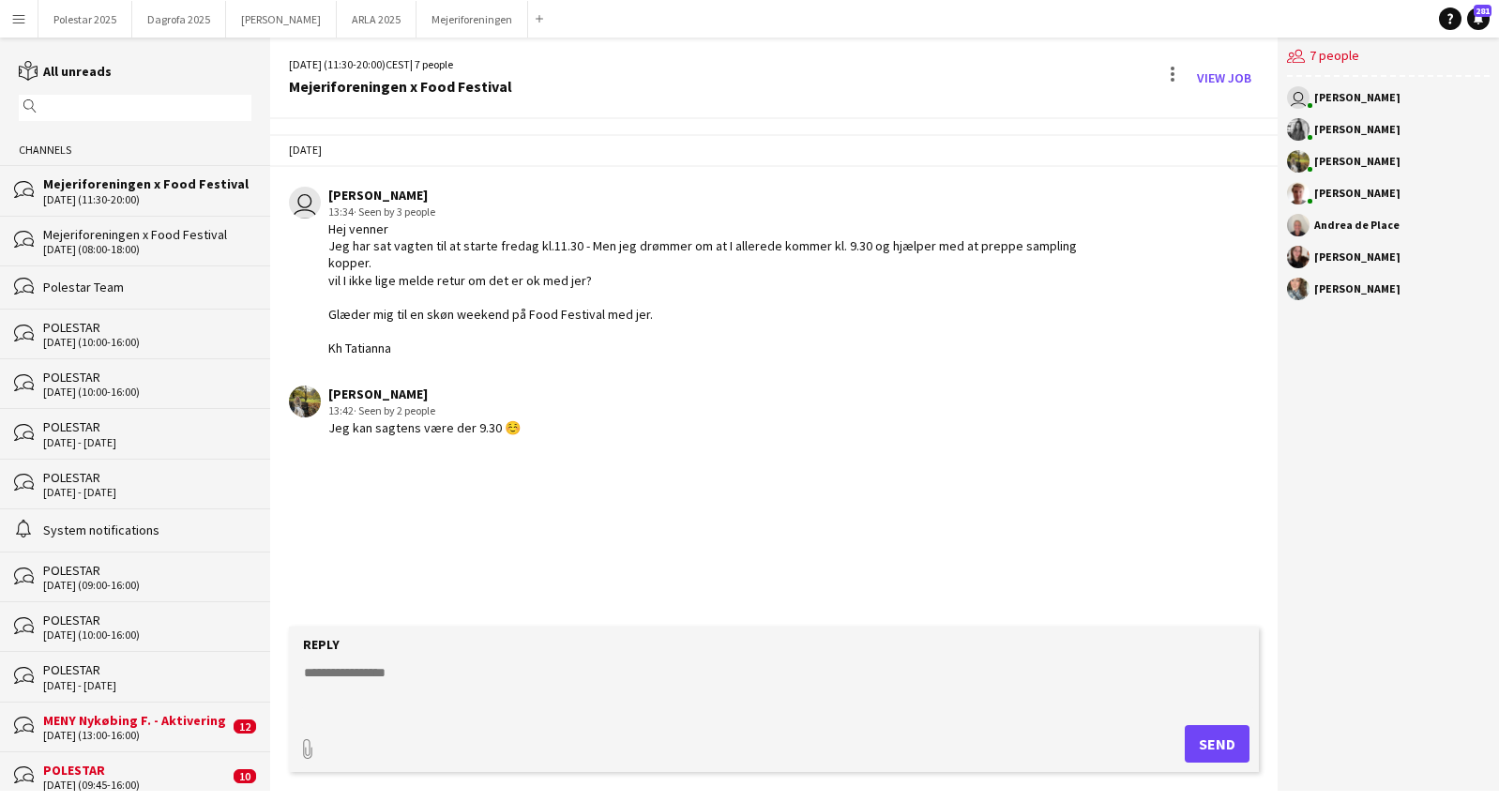
click at [371, 432] on div "Jeg kan sagtens være der 9.30 ☺️" at bounding box center [424, 427] width 192 height 17
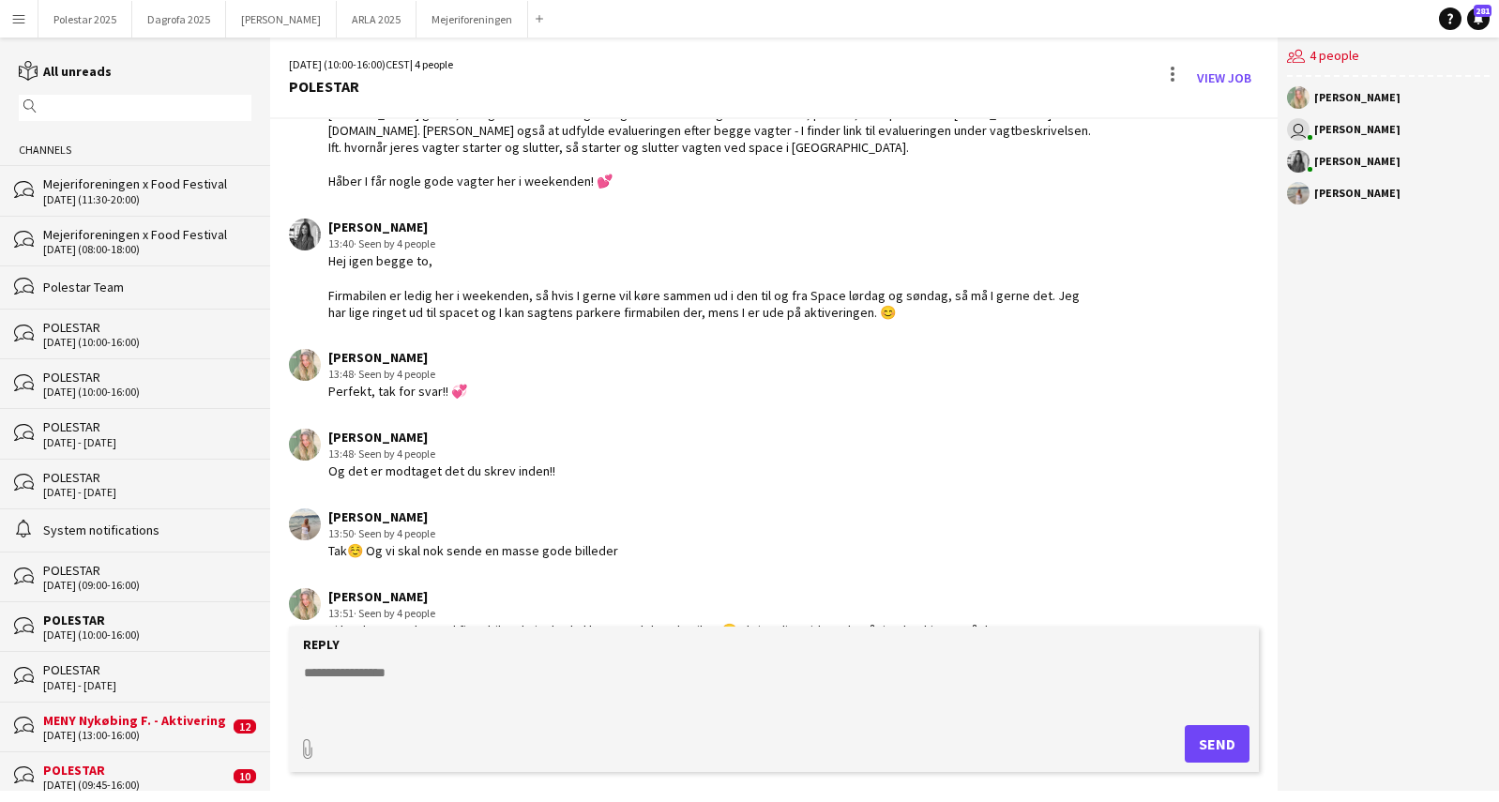
scroll to position [389, 0]
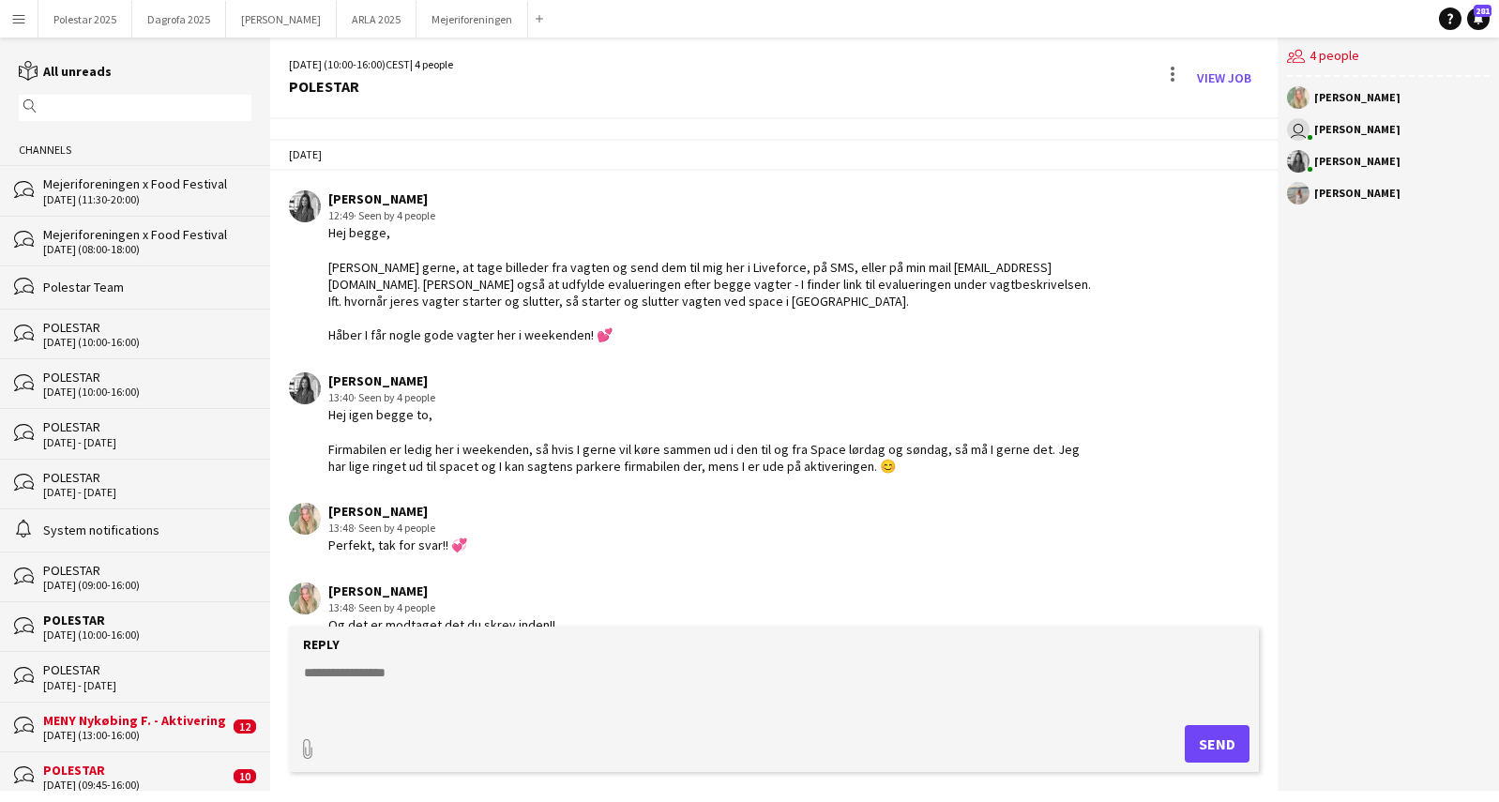
click at [83, 163] on div "Channels" at bounding box center [135, 150] width 270 height 30
click at [83, 201] on div "[DATE] (11:30-20:00)" at bounding box center [147, 199] width 208 height 13
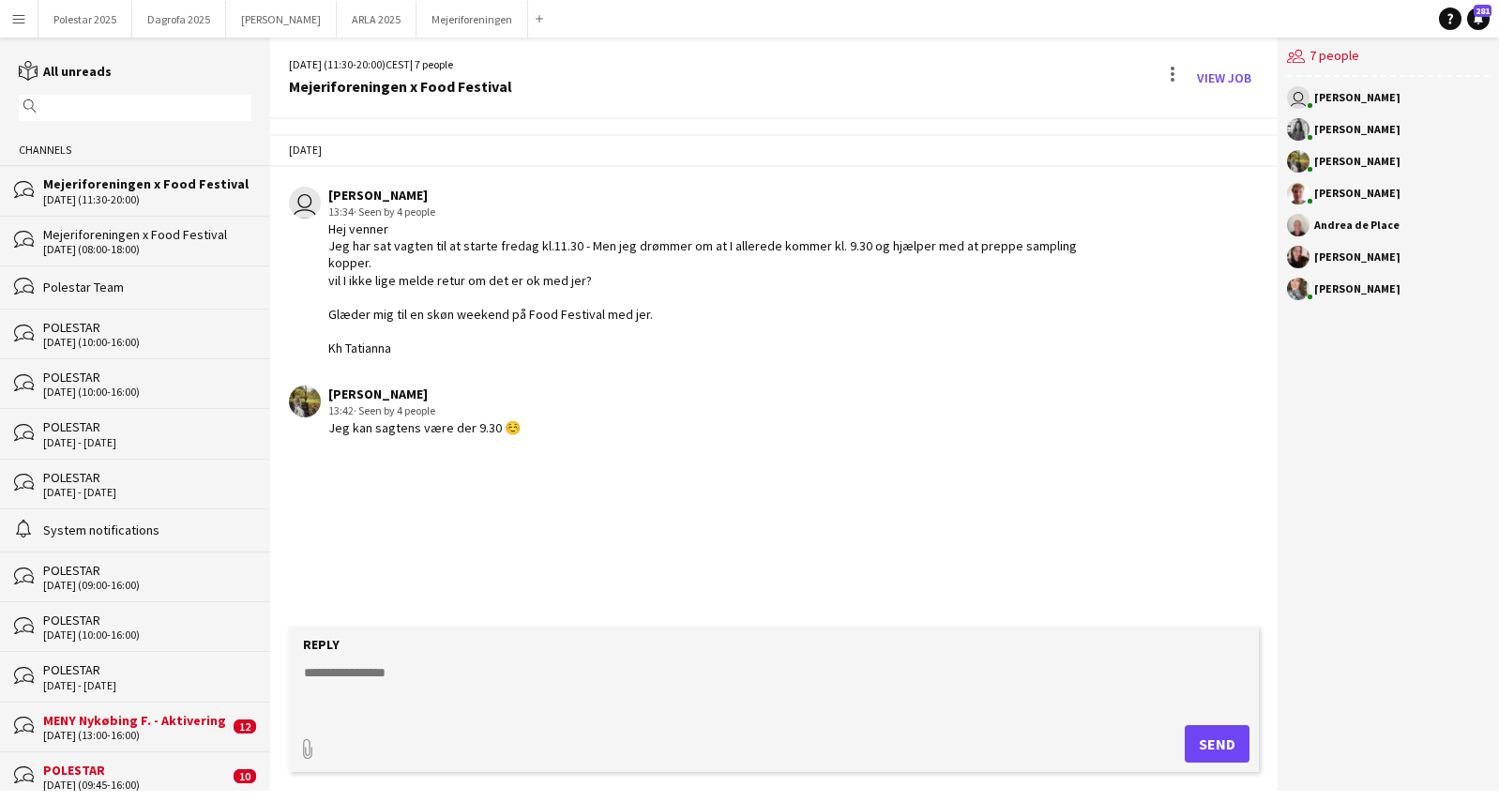
click at [423, 427] on div "Jeg kan sagtens være der 9.30 ☺️" at bounding box center [424, 427] width 192 height 17
click at [459, 641] on textarea at bounding box center [778, 687] width 952 height 49
type textarea "*"
drag, startPoint x: 345, startPoint y: 675, endPoint x: 209, endPoint y: 660, distance: 136.8
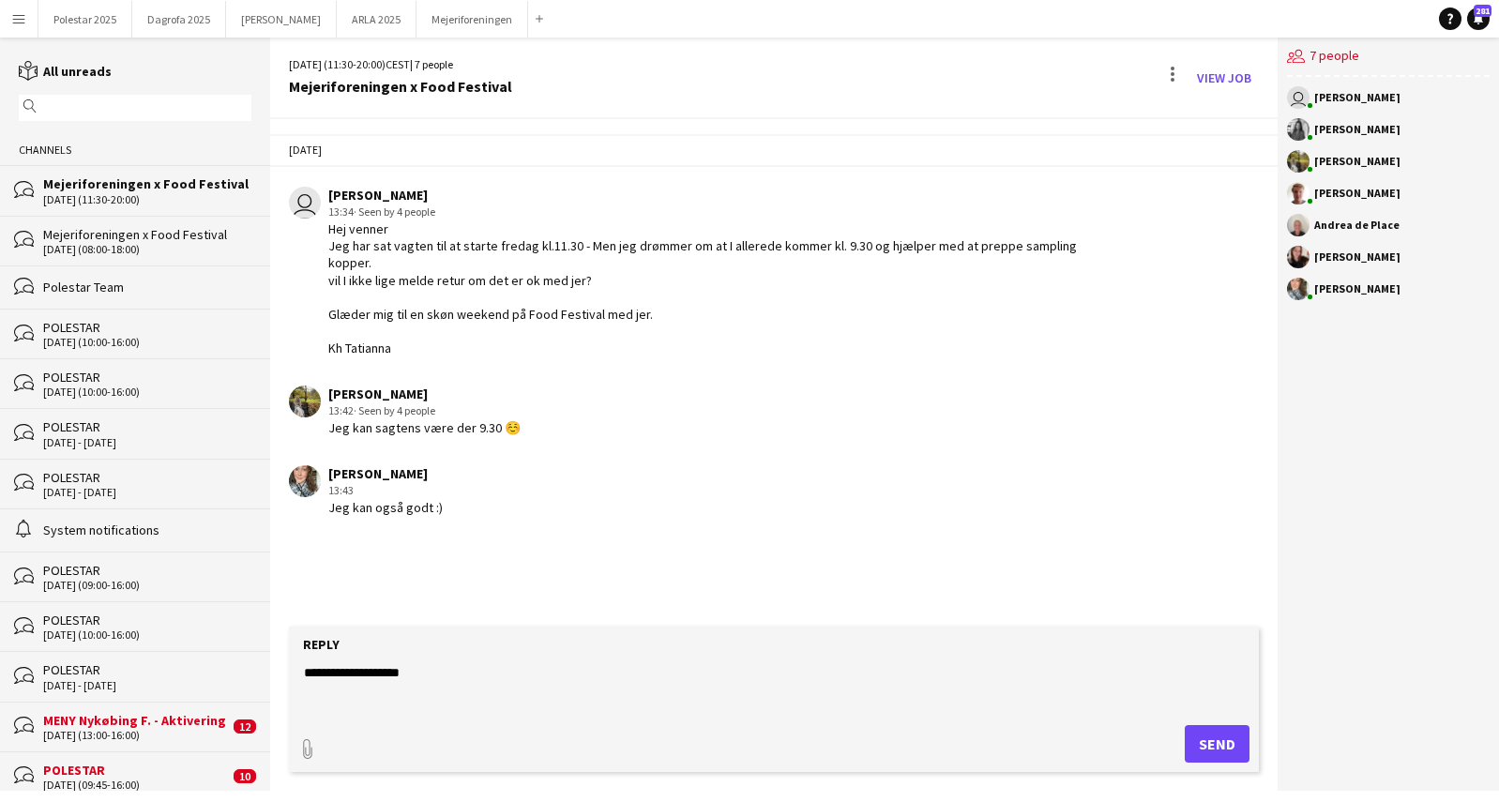
click at [218, 641] on div "reading All unreads magnifier Channels bubbles Mejeriforeningen x Food Festival…" at bounding box center [749, 414] width 1499 height 753
type textarea "**********"
click at [1218, 641] on button "Send" at bounding box center [1217, 744] width 65 height 38
